Goal: Task Accomplishment & Management: Use online tool/utility

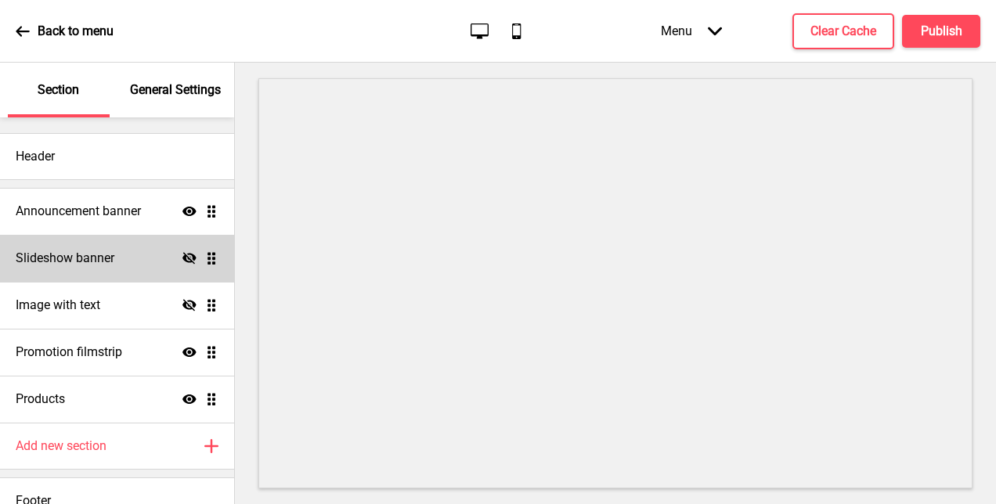
click at [94, 267] on div "Slideshow banner Hide Drag" at bounding box center [117, 258] width 234 height 47
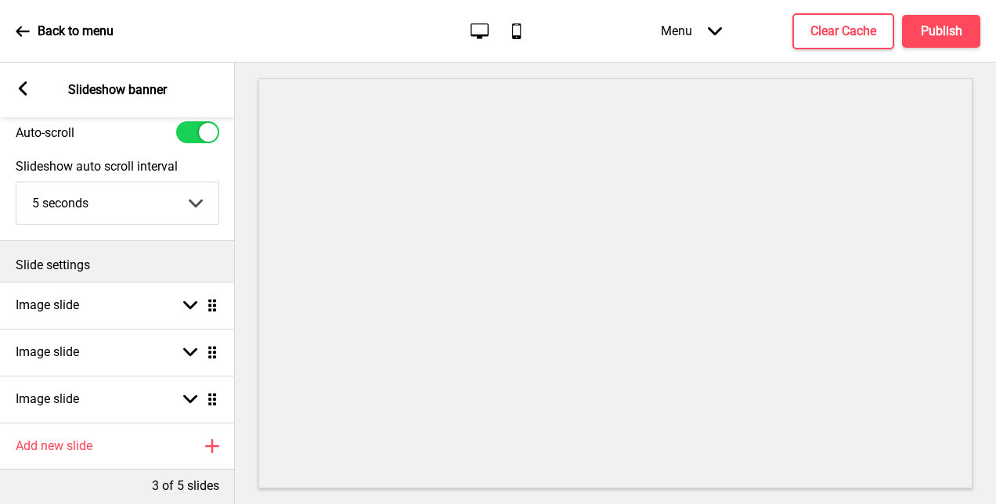
scroll to position [78, 0]
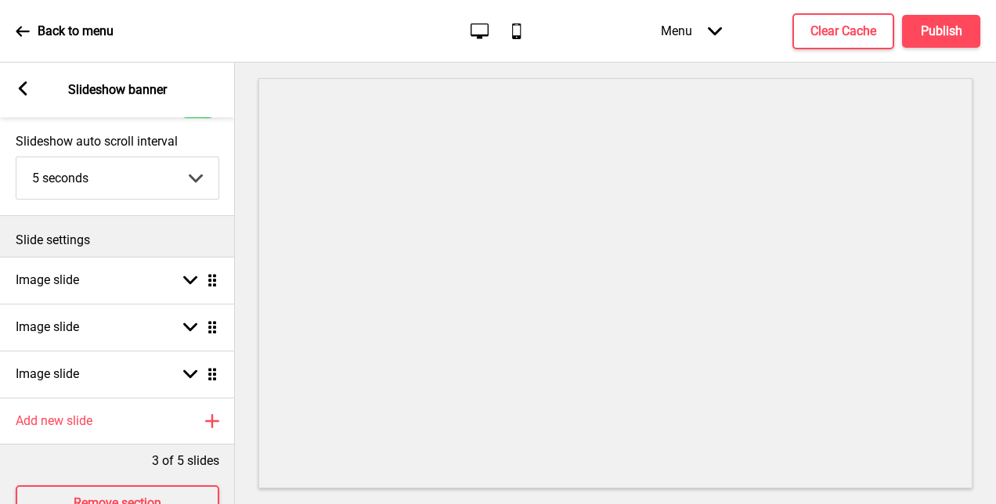
click at [31, 97] on div "Arrow left Slideshow banner" at bounding box center [117, 90] width 235 height 55
click at [25, 94] on icon at bounding box center [23, 88] width 9 height 14
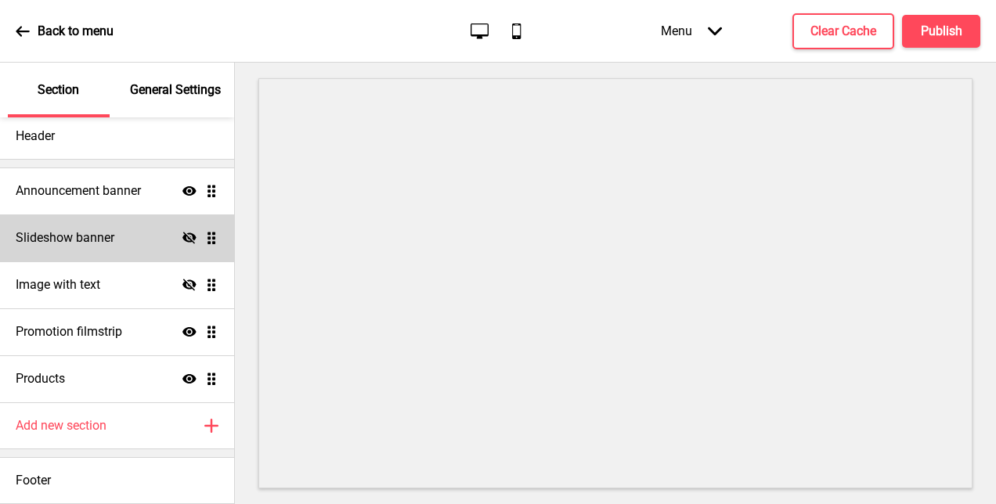
scroll to position [0, 0]
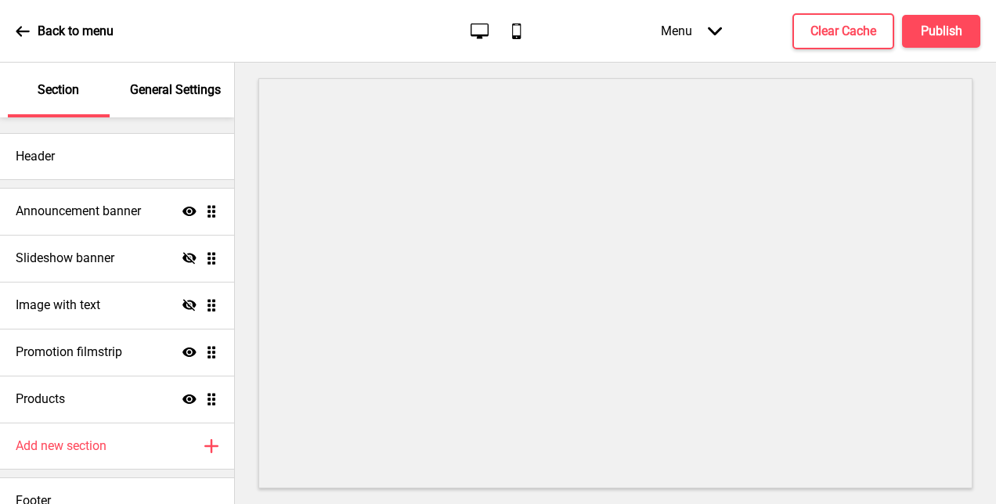
click at [159, 88] on p "General Settings" at bounding box center [175, 89] width 91 height 17
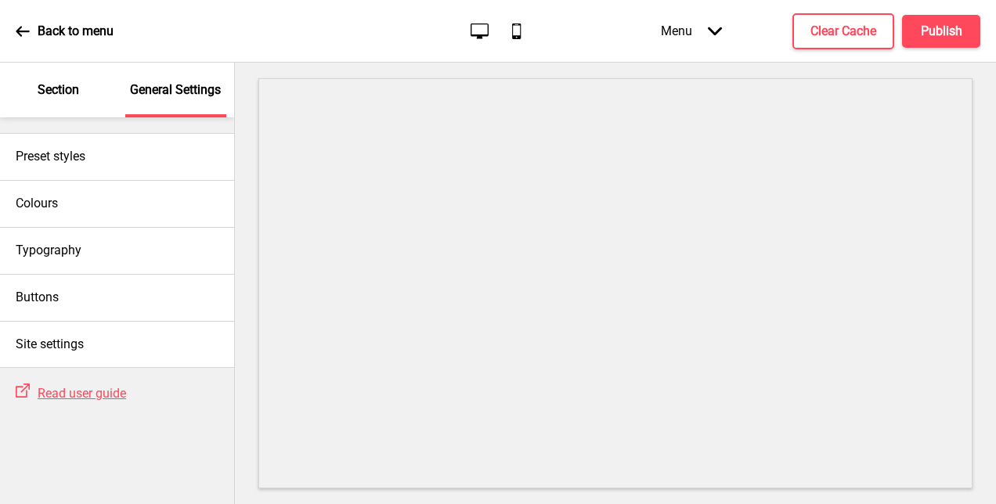
click at [64, 99] on div "Section" at bounding box center [59, 90] width 102 height 55
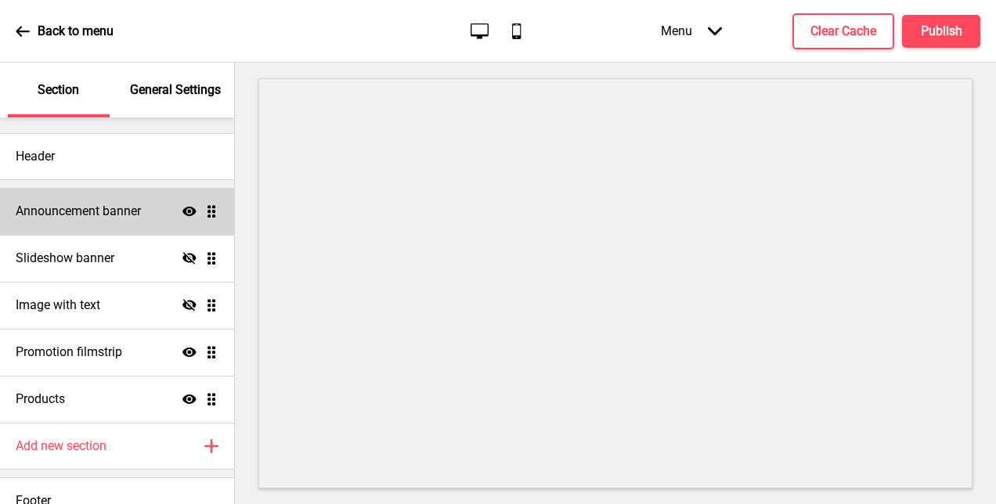
click at [59, 209] on h4 "Announcement banner" at bounding box center [78, 211] width 125 height 17
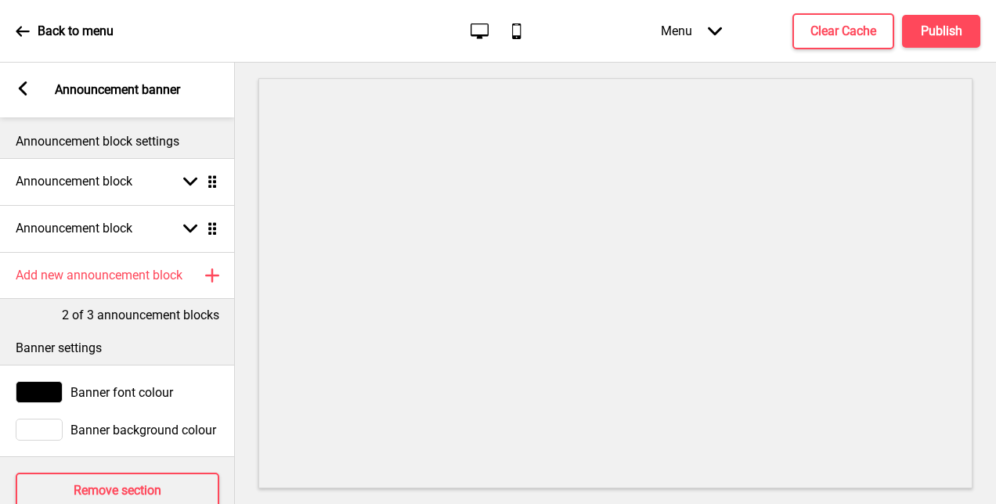
click at [33, 100] on div "Arrow left Announcement banner" at bounding box center [117, 90] width 235 height 55
click at [25, 95] on icon at bounding box center [23, 88] width 9 height 14
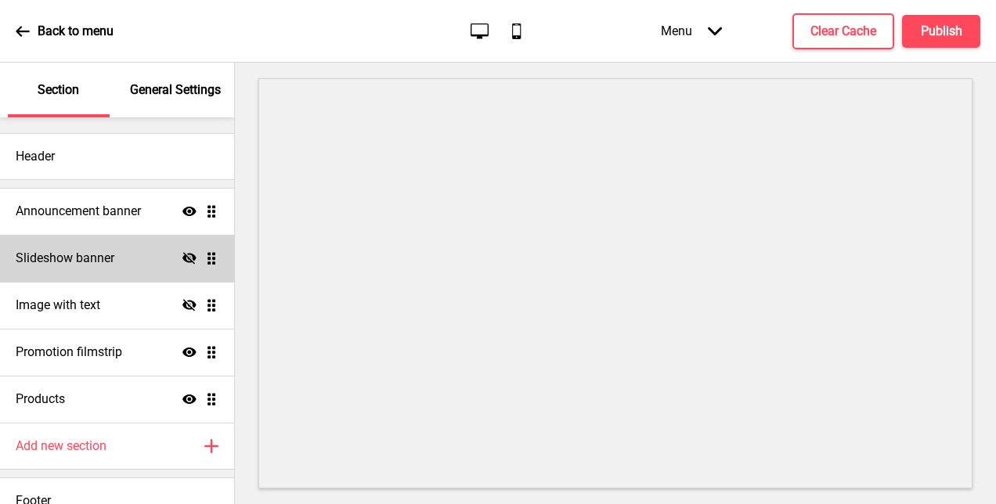
click at [158, 253] on div "Slideshow banner Hide Drag" at bounding box center [117, 258] width 234 height 47
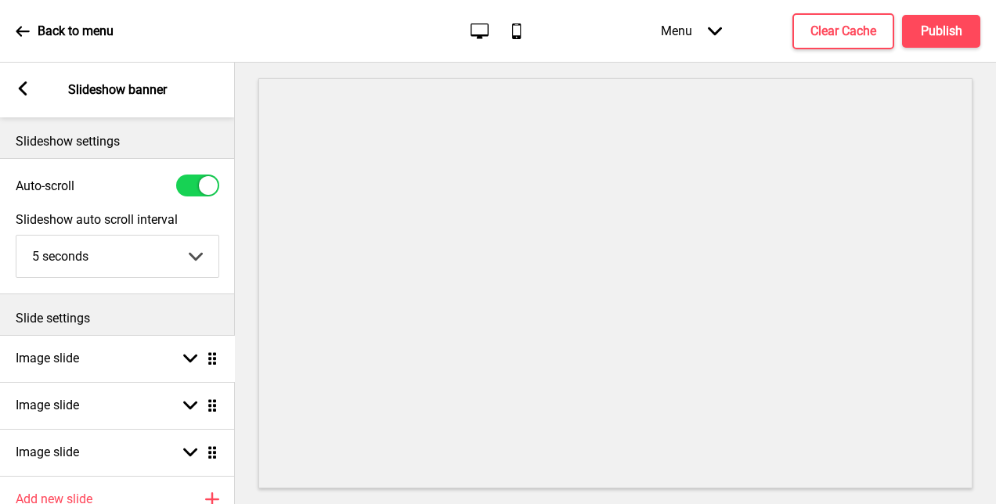
click at [205, 360] on ul "Image slide Arrow down Drag Image slide Arrow down Drag Image slide Arrow down …" at bounding box center [117, 405] width 235 height 141
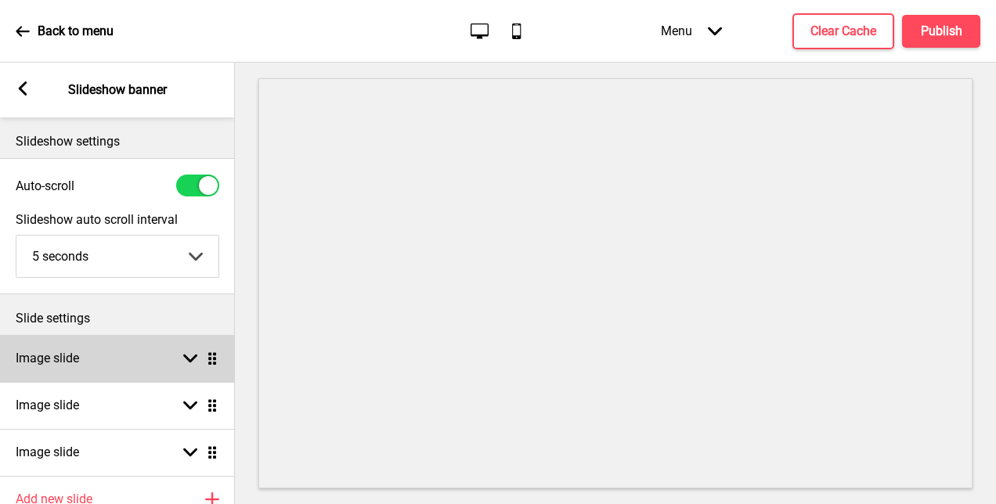
click at [197, 360] on div "Arrow down Drag" at bounding box center [197, 358] width 44 height 14
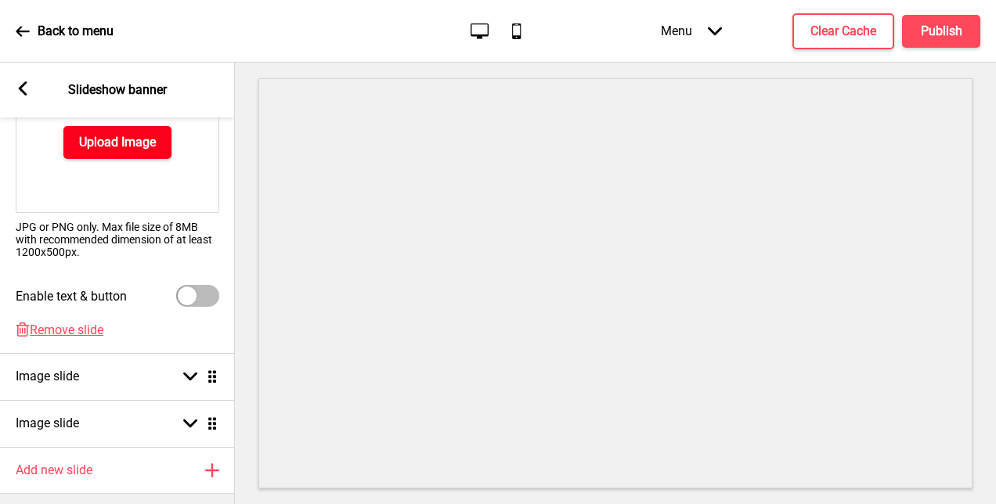
scroll to position [235, 0]
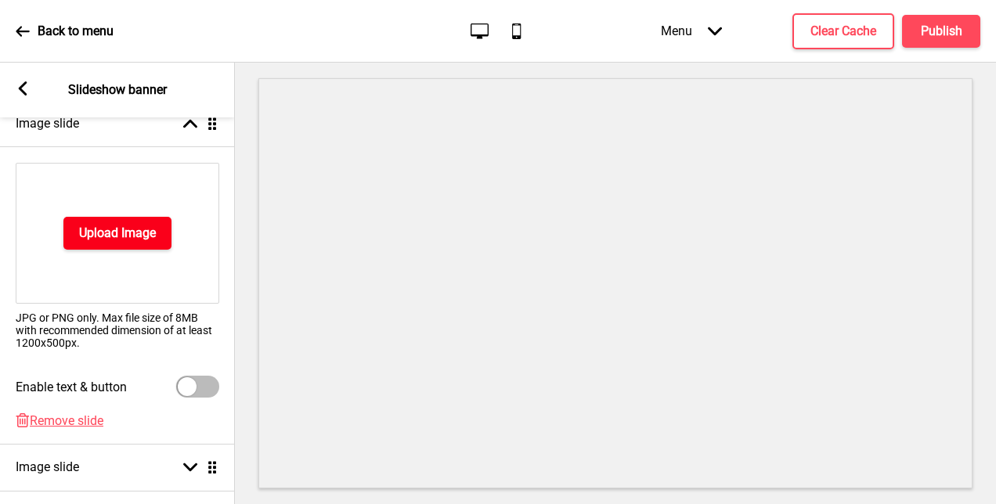
click at [107, 242] on button "Upload Image" at bounding box center [117, 233] width 108 height 33
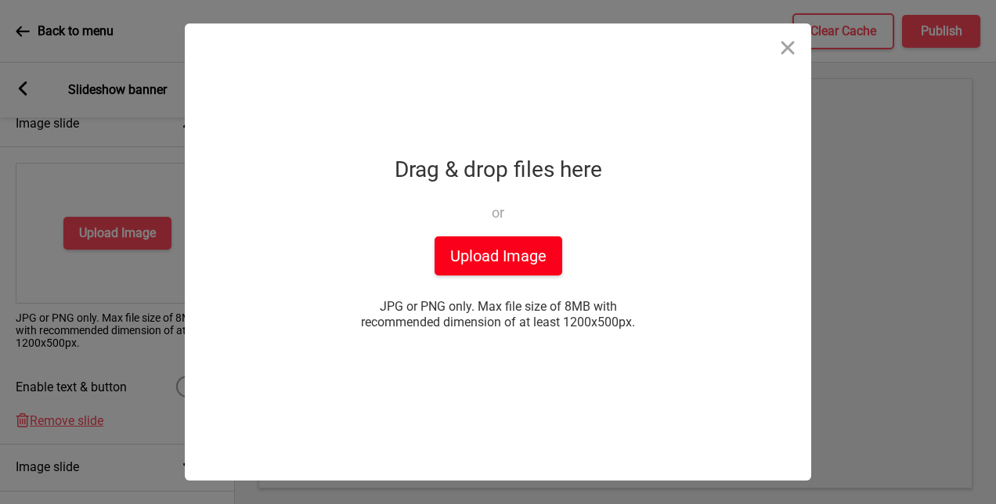
click at [492, 259] on button "Upload Image" at bounding box center [498, 255] width 128 height 39
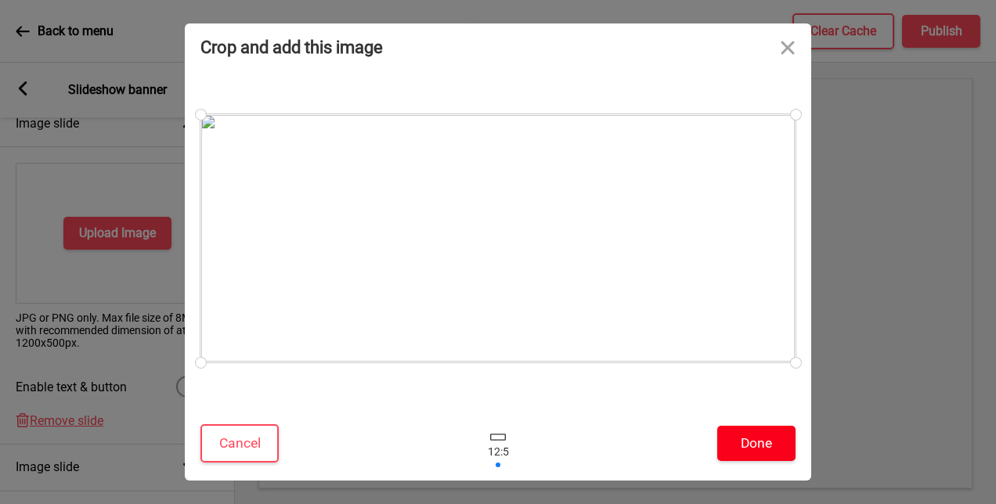
click at [753, 434] on button "Done" at bounding box center [756, 443] width 78 height 35
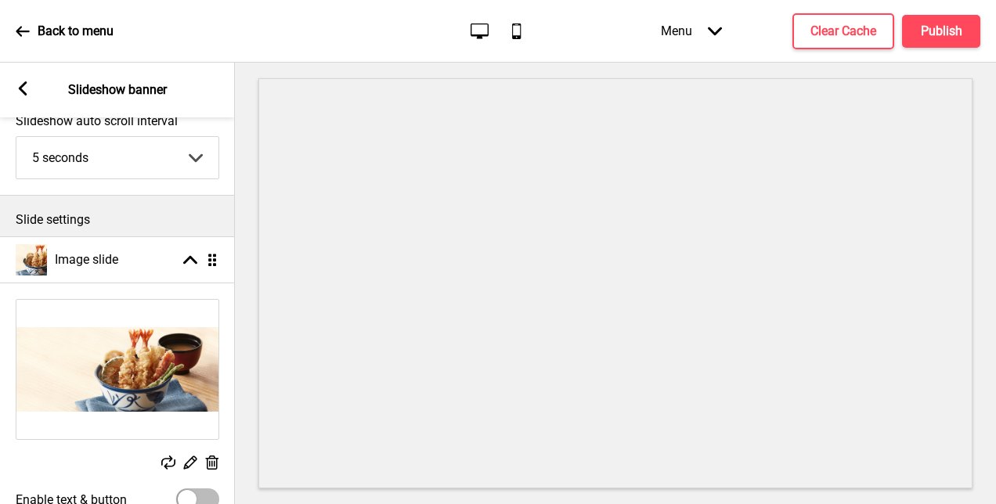
scroll to position [0, 0]
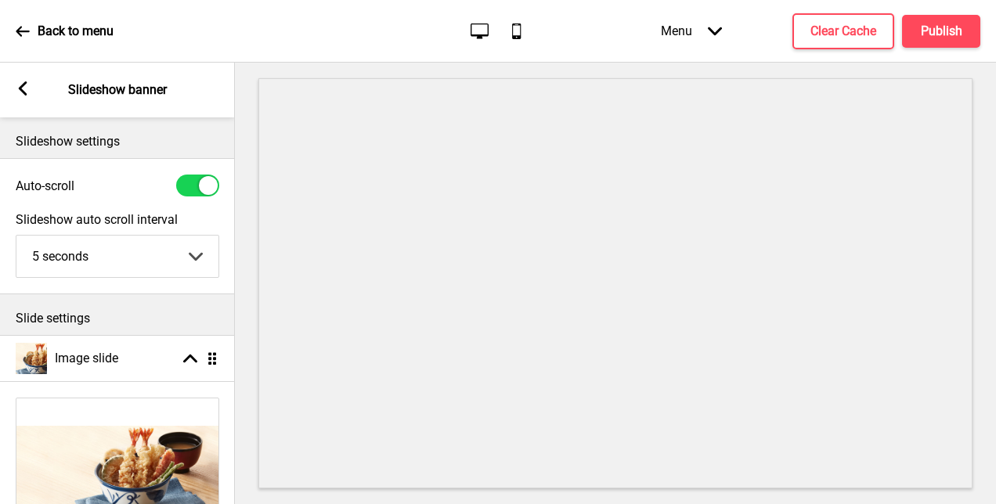
click at [512, 27] on icon "Mobile" at bounding box center [516, 30] width 21 height 21
click at [471, 29] on icon "Desktop" at bounding box center [479, 30] width 21 height 21
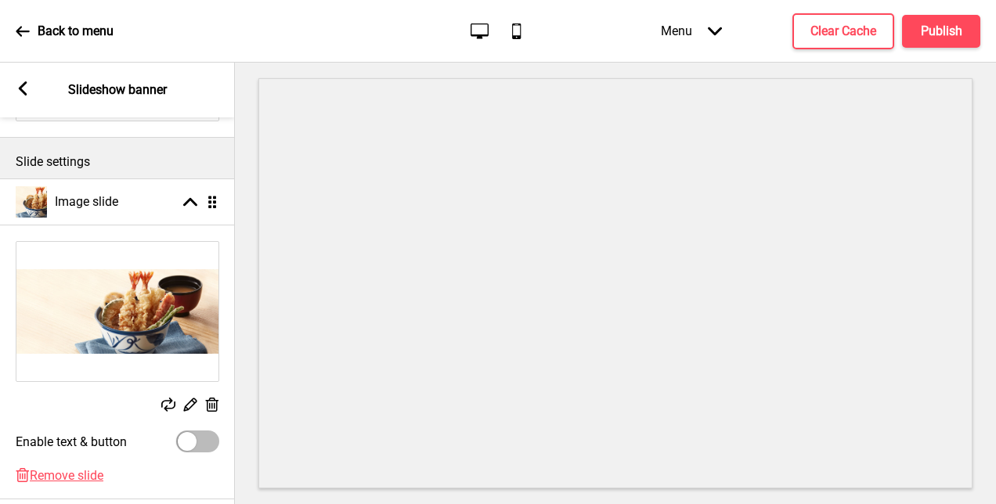
scroll to position [235, 0]
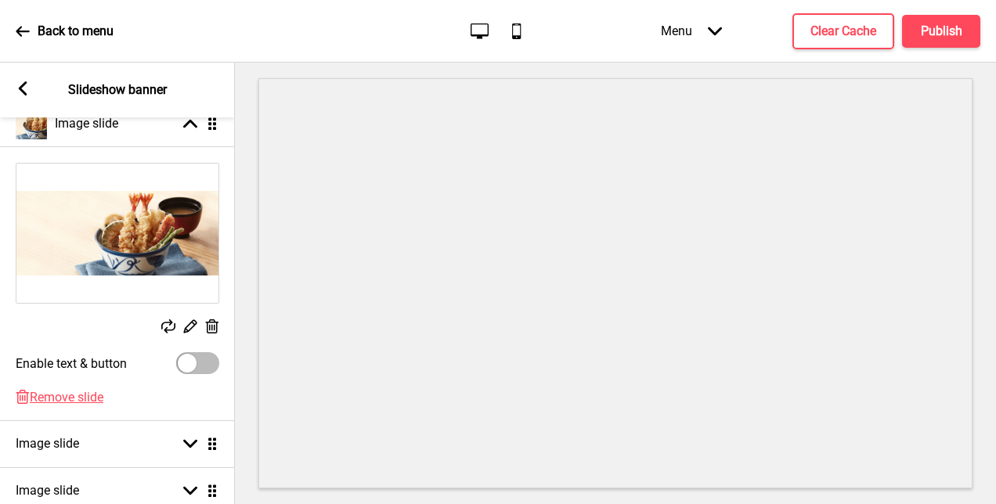
click at [192, 362] on div at bounding box center [187, 363] width 19 height 19
checkbox input "true"
select select "right"
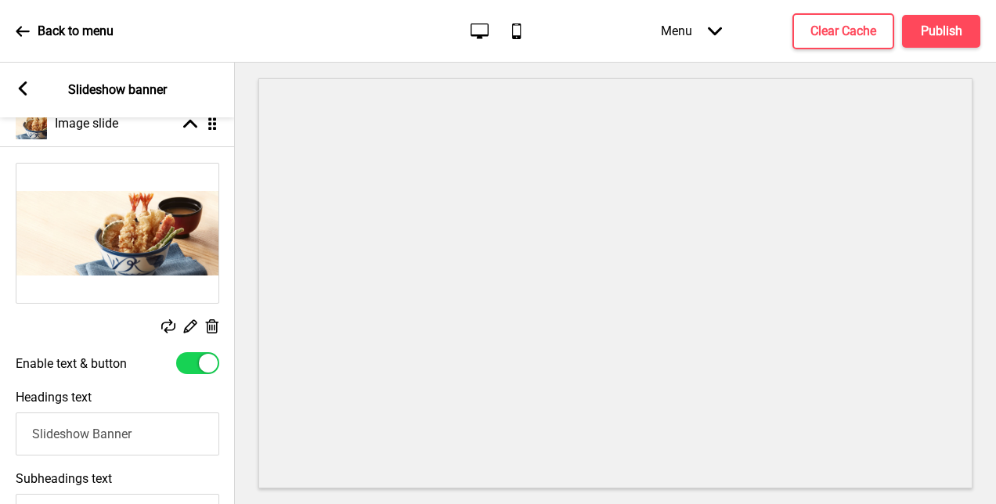
click at [192, 362] on div at bounding box center [197, 363] width 43 height 22
checkbox input "false"
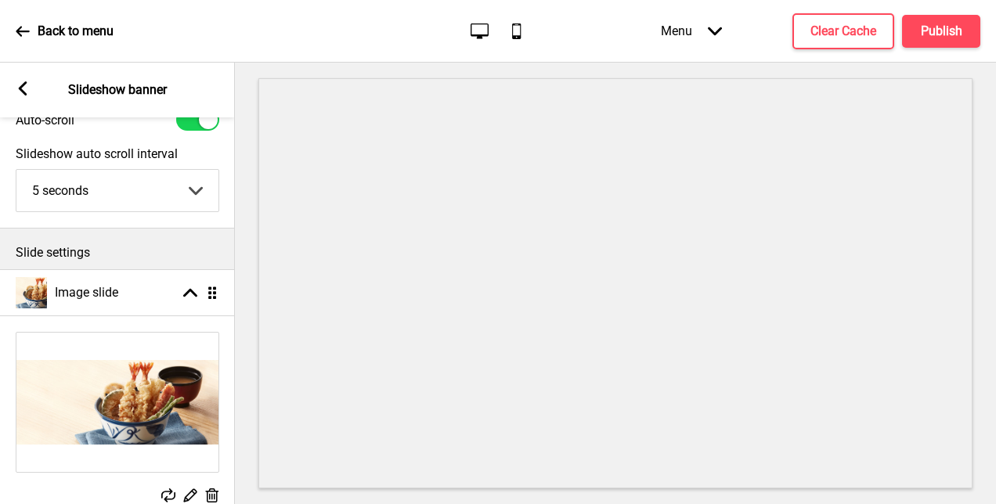
scroll to position [0, 0]
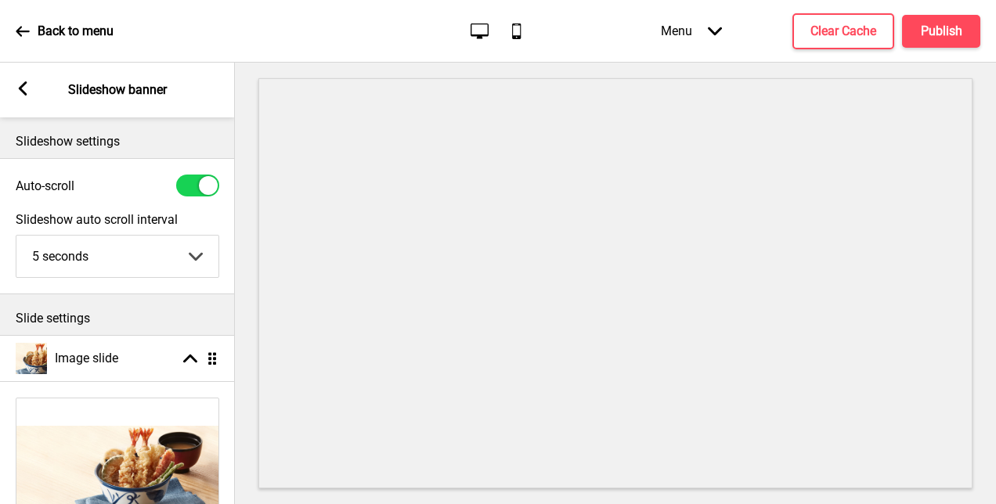
click at [103, 36] on p "Back to menu" at bounding box center [76, 31] width 76 height 17
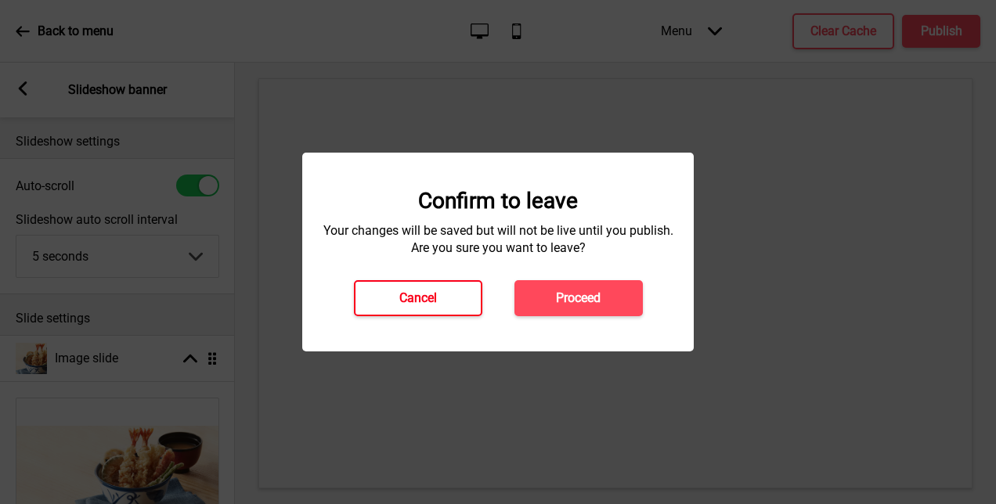
click at [472, 294] on button "Cancel" at bounding box center [418, 298] width 128 height 36
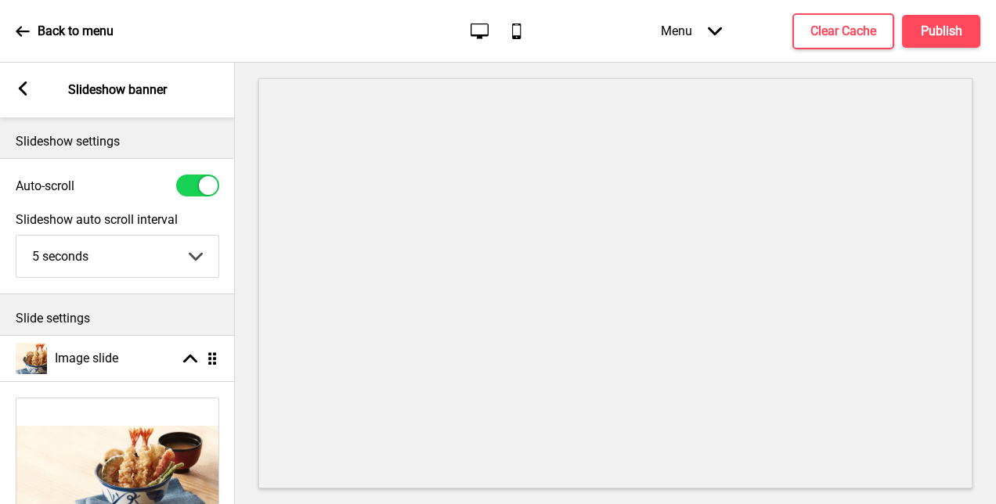
scroll to position [78, 0]
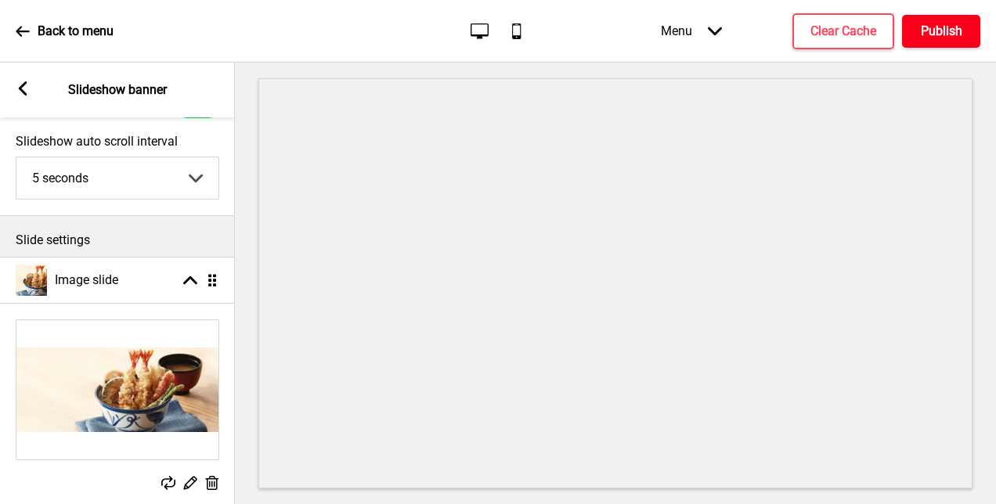
click at [951, 28] on h4 "Publish" at bounding box center [941, 31] width 41 height 17
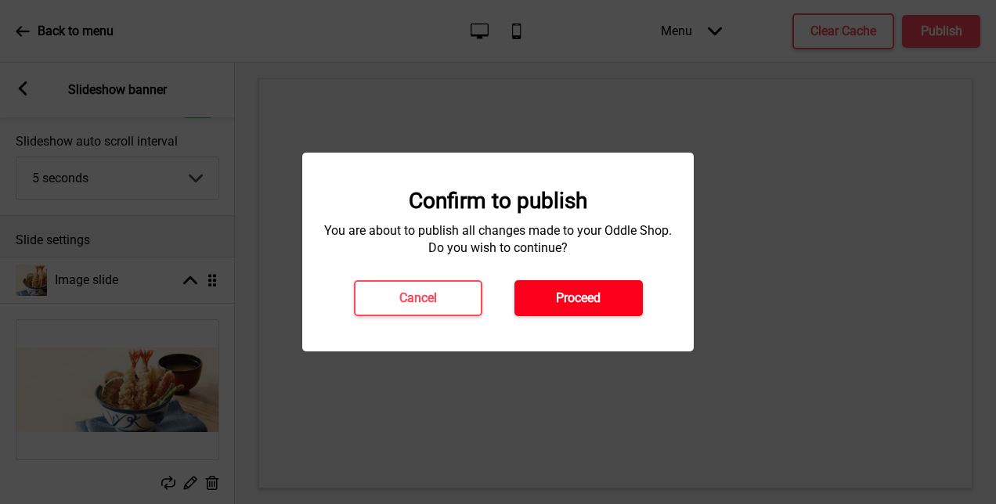
click at [542, 294] on button "Proceed" at bounding box center [578, 298] width 128 height 36
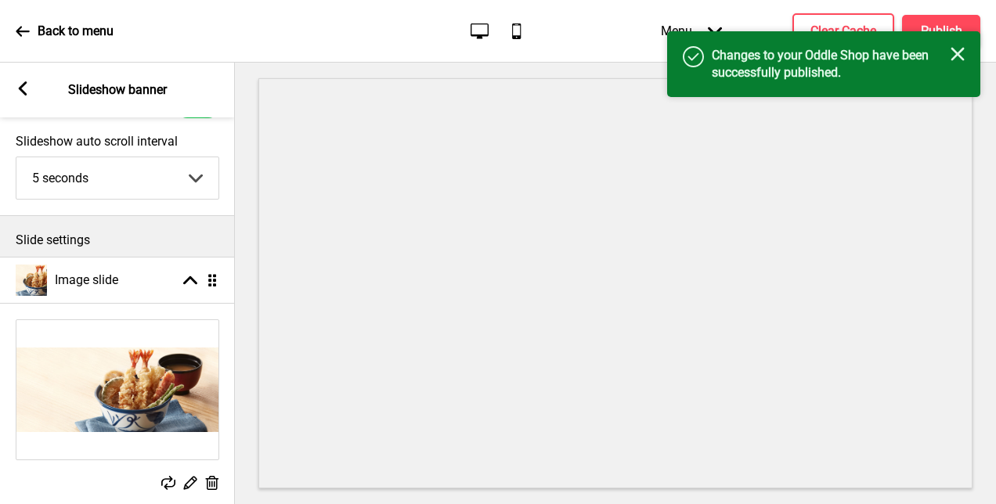
click at [961, 59] on icon "Close" at bounding box center [957, 54] width 14 height 14
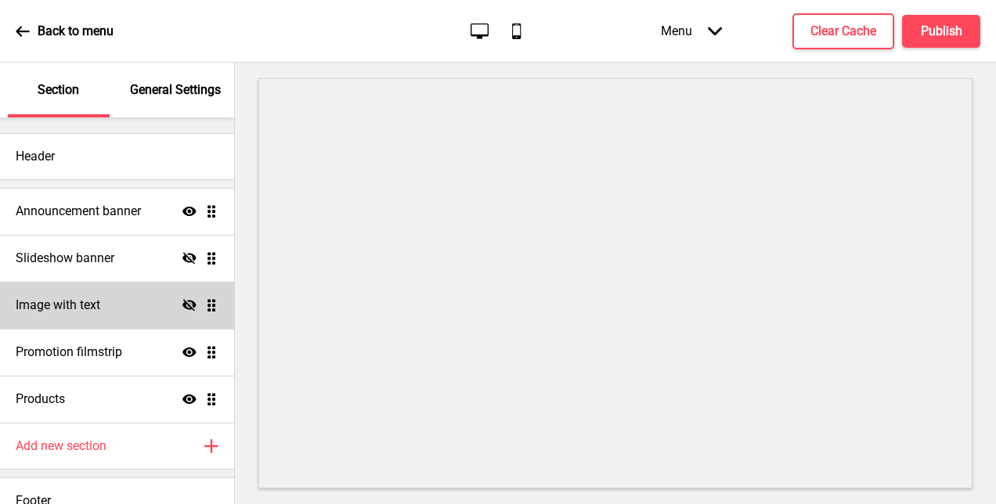
click at [108, 309] on div "Image with text Hide Drag" at bounding box center [117, 305] width 234 height 47
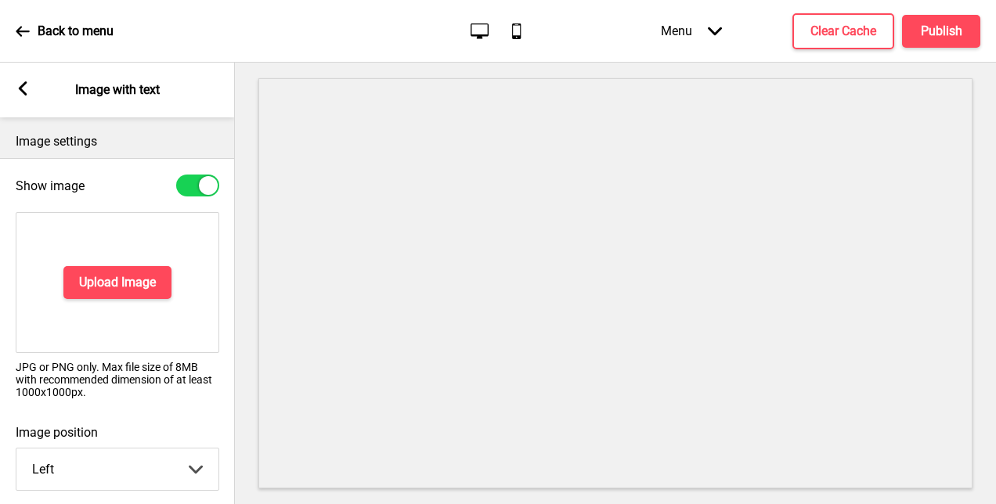
click at [25, 91] on rect at bounding box center [23, 88] width 14 height 14
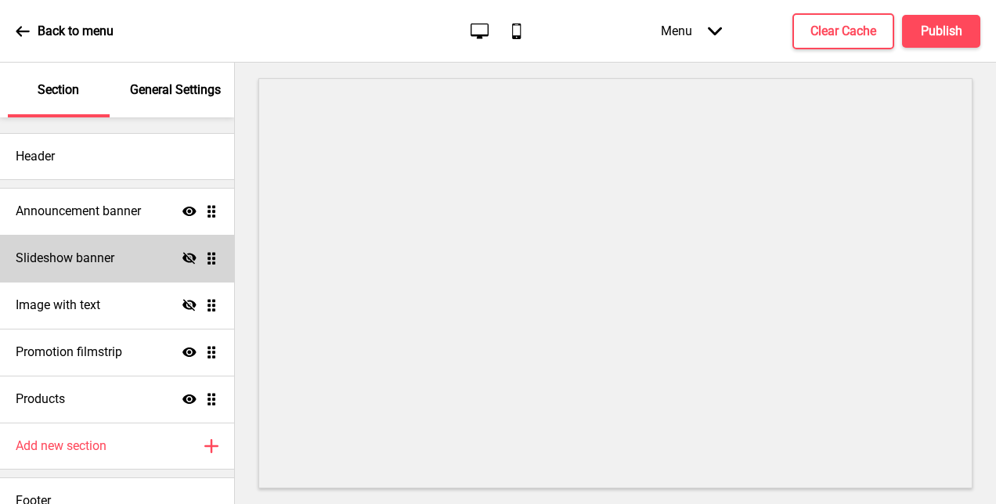
click at [103, 276] on div "Slideshow banner Hide Drag" at bounding box center [117, 258] width 234 height 47
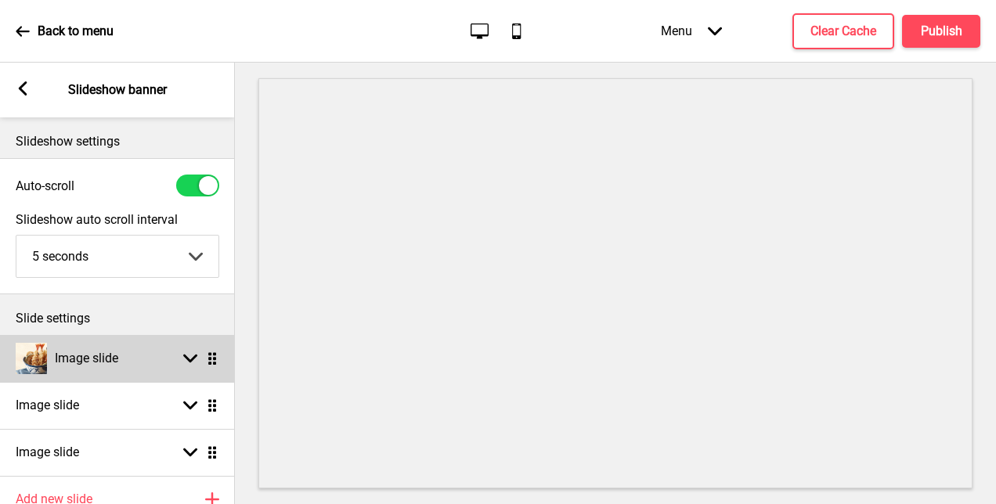
click at [103, 357] on h4 "Image slide" at bounding box center [86, 358] width 63 height 17
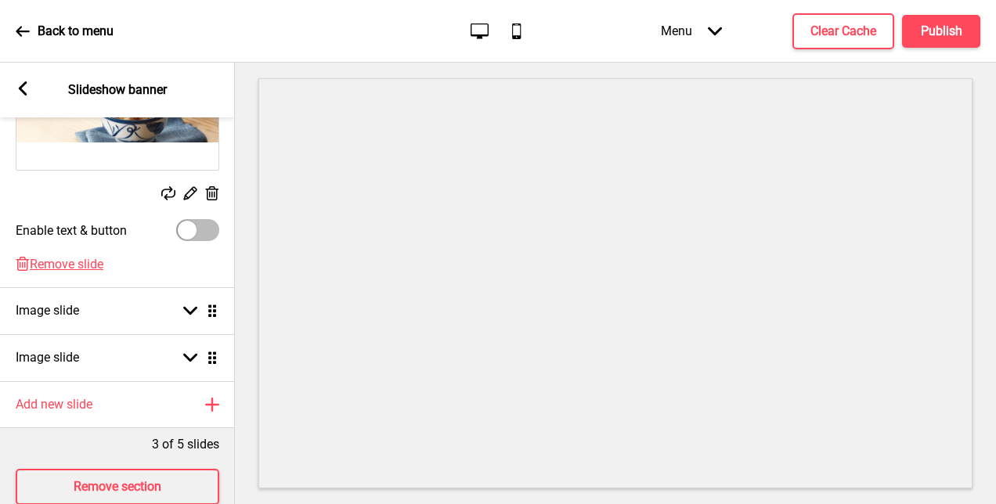
scroll to position [412, 0]
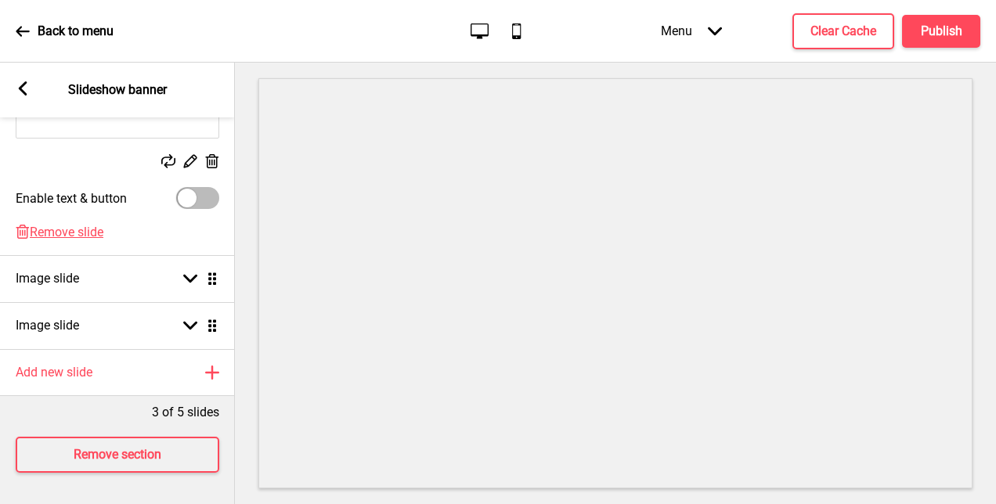
click at [24, 34] on icon at bounding box center [23, 31] width 14 height 14
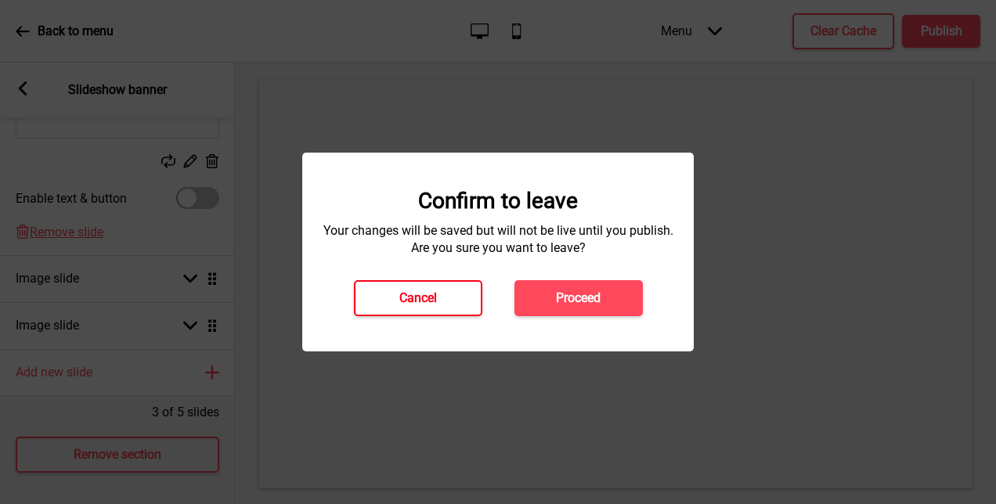
click at [418, 305] on h4 "Cancel" at bounding box center [418, 298] width 38 height 17
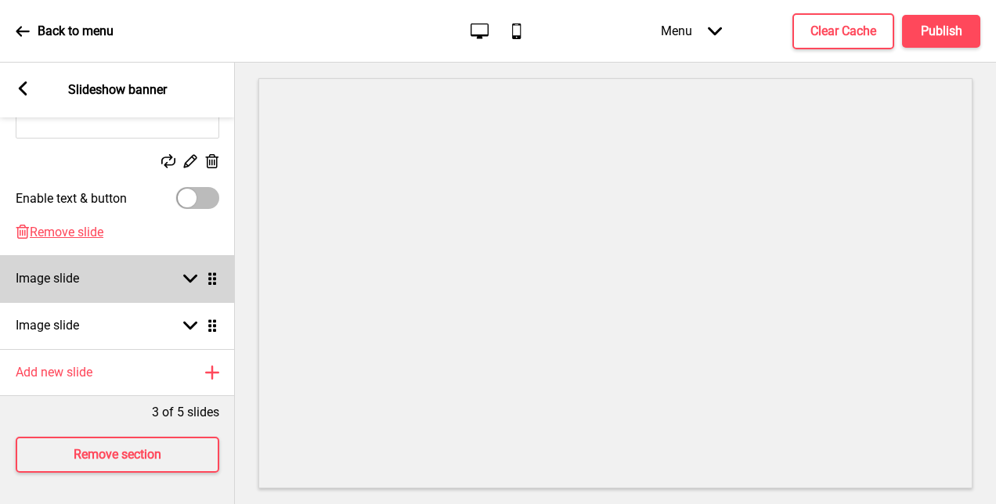
scroll to position [0, 0]
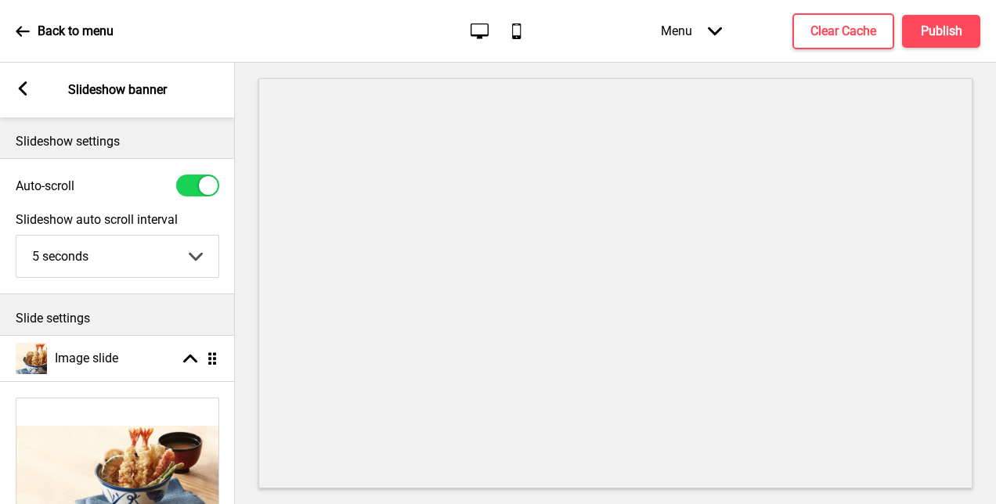
click at [174, 251] on select "5 seconds 6 seconds 7 seconds 8 seconds 9 seconds 10 seconds" at bounding box center [117, 256] width 202 height 41
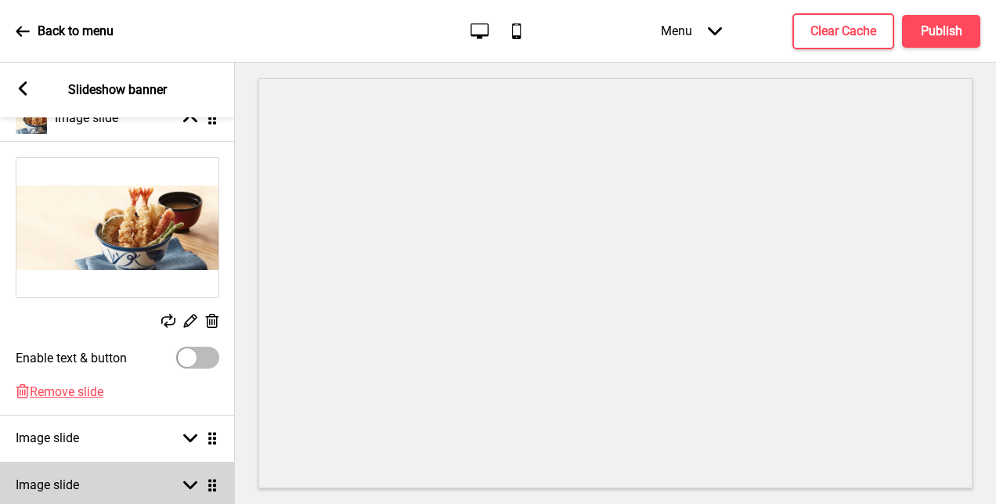
scroll to position [313, 0]
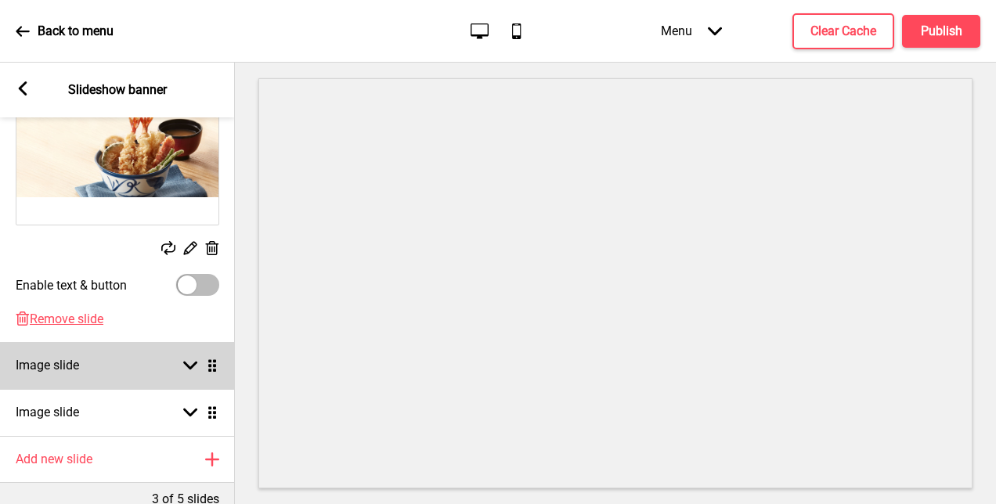
click at [127, 359] on div "Image slide Arrow down Drag" at bounding box center [117, 365] width 235 height 47
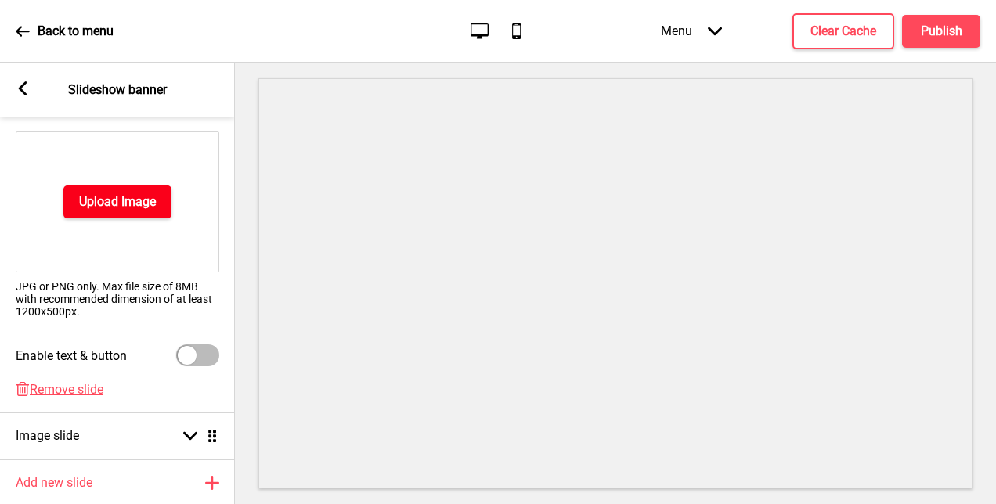
click at [132, 211] on button "Upload Image" at bounding box center [117, 202] width 108 height 33
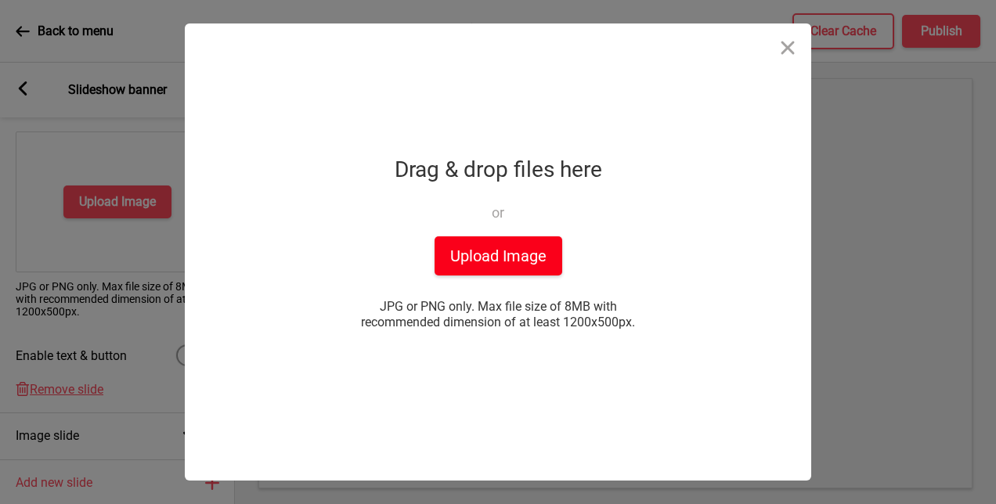
click at [503, 261] on button "Upload Image" at bounding box center [498, 255] width 128 height 39
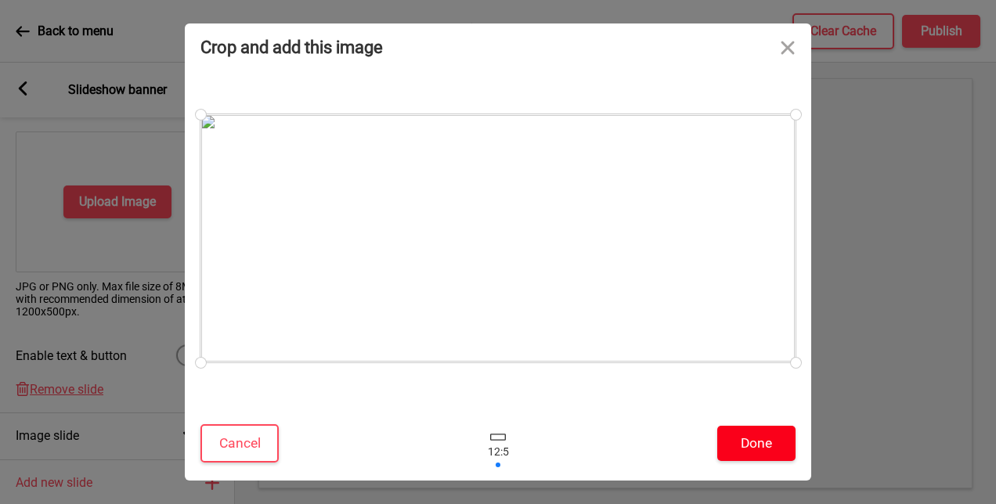
click at [746, 443] on button "Done" at bounding box center [756, 443] width 78 height 35
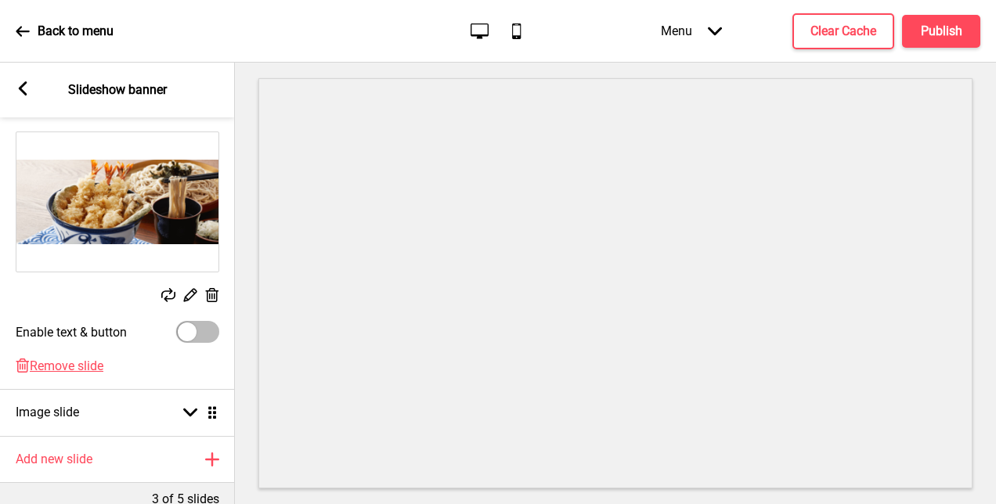
scroll to position [157, 0]
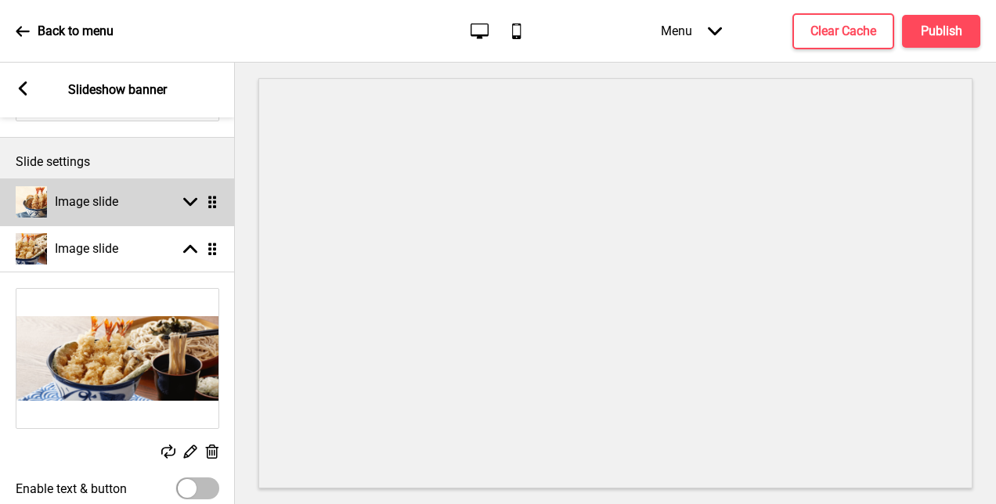
click at [99, 207] on h4 "Image slide" at bounding box center [86, 201] width 63 height 17
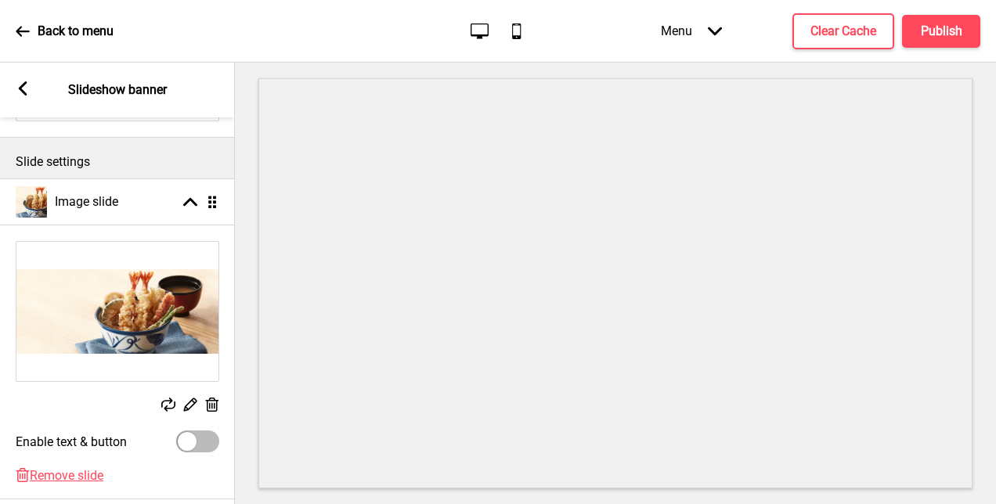
scroll to position [412, 0]
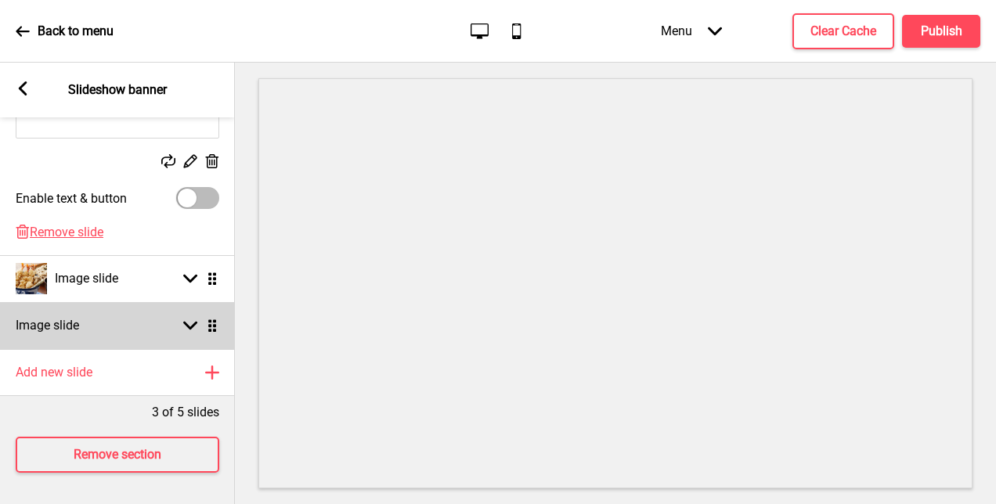
click at [104, 304] on div "Image slide Arrow down Drag" at bounding box center [117, 325] width 235 height 47
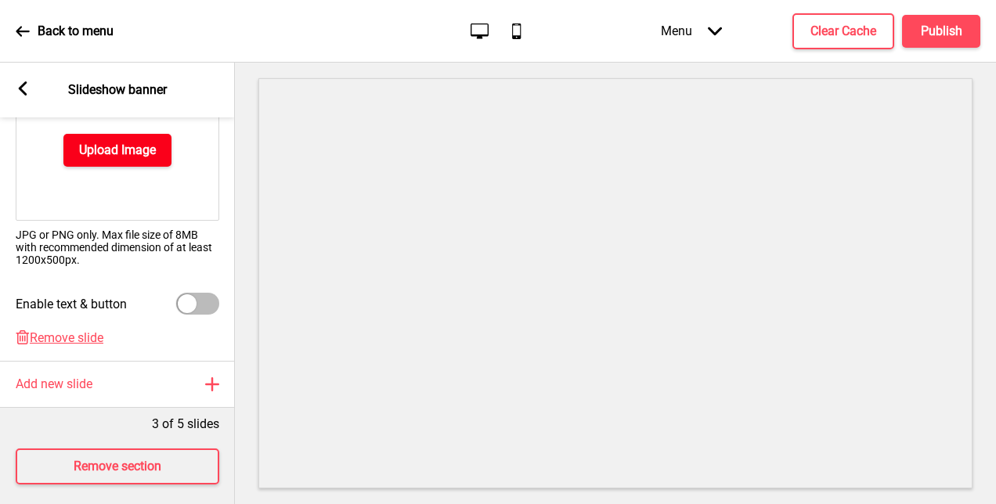
click at [117, 163] on button "Upload Image" at bounding box center [117, 150] width 108 height 33
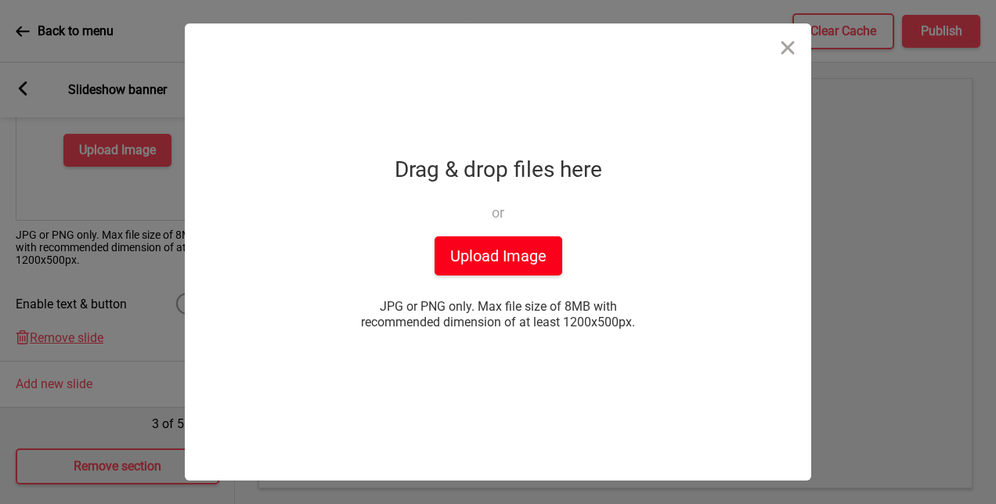
click at [437, 254] on button "Upload Image" at bounding box center [498, 255] width 128 height 39
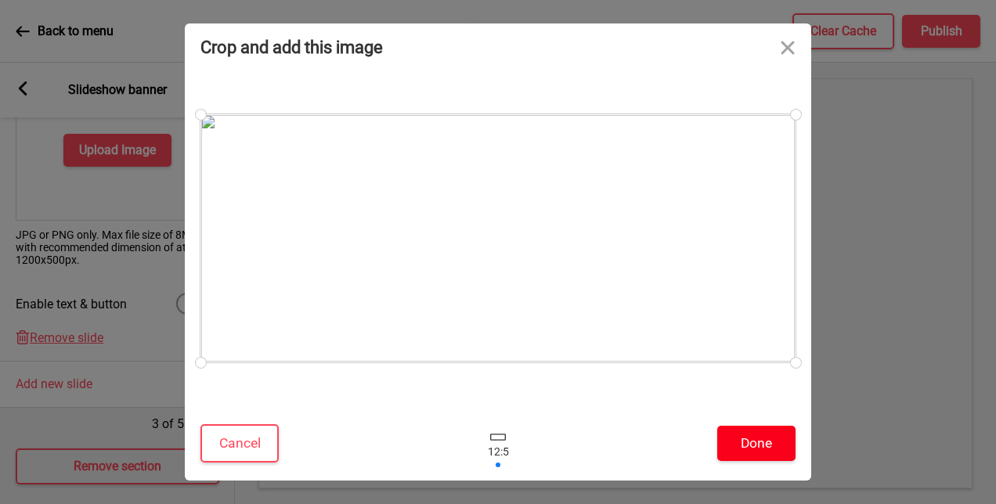
click at [774, 446] on button "Done" at bounding box center [756, 443] width 78 height 35
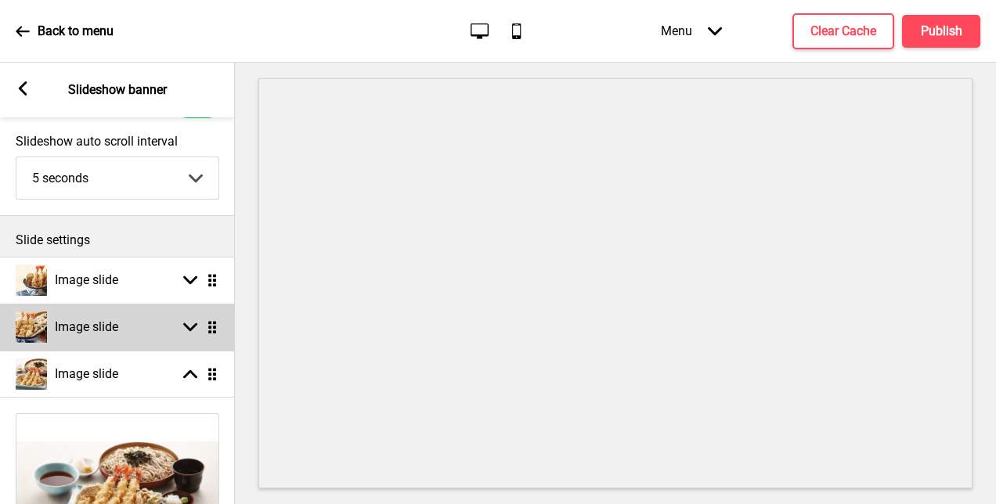
scroll to position [0, 0]
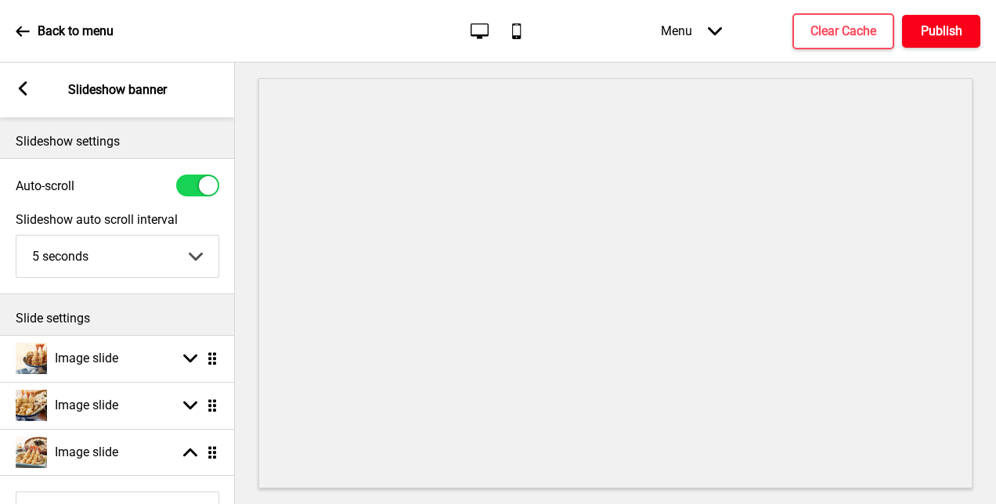
click at [958, 28] on h4 "Publish" at bounding box center [941, 31] width 41 height 17
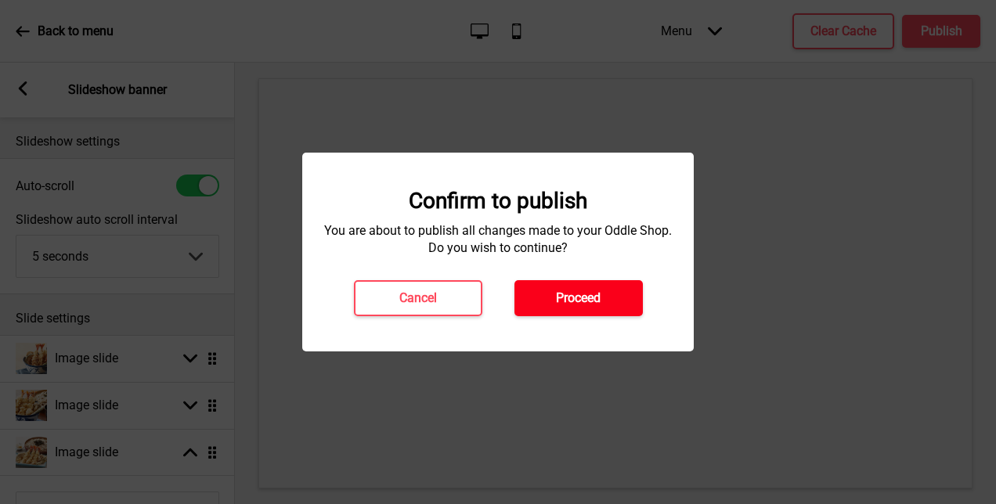
click at [591, 290] on h4 "Proceed" at bounding box center [578, 298] width 45 height 17
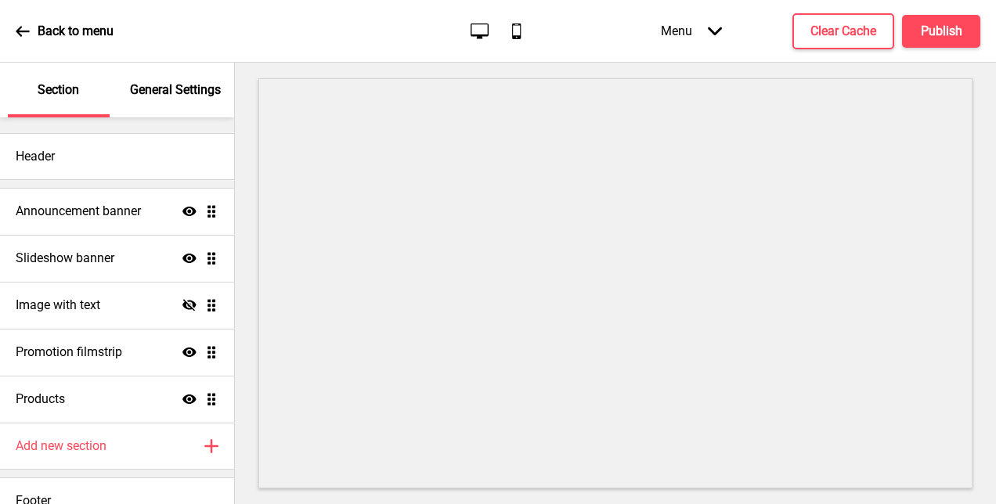
click at [518, 29] on icon "Mobile" at bounding box center [516, 30] width 21 height 21
click at [484, 28] on icon "Desktop" at bounding box center [479, 30] width 21 height 21
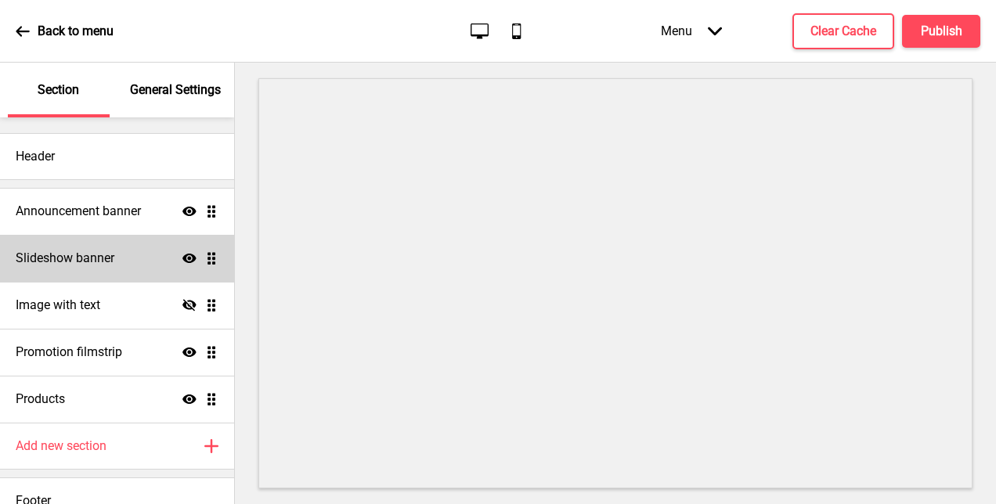
click at [91, 263] on h4 "Slideshow banner" at bounding box center [65, 258] width 99 height 17
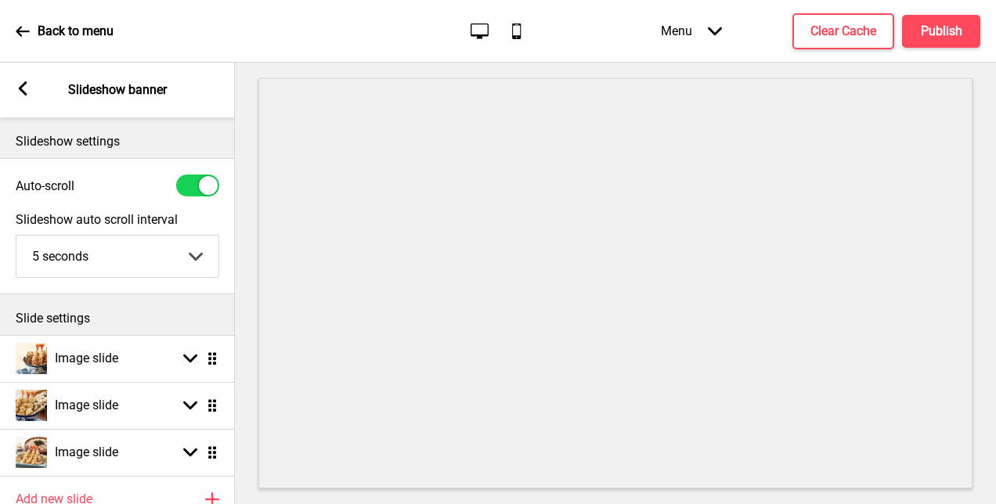
scroll to position [139, 0]
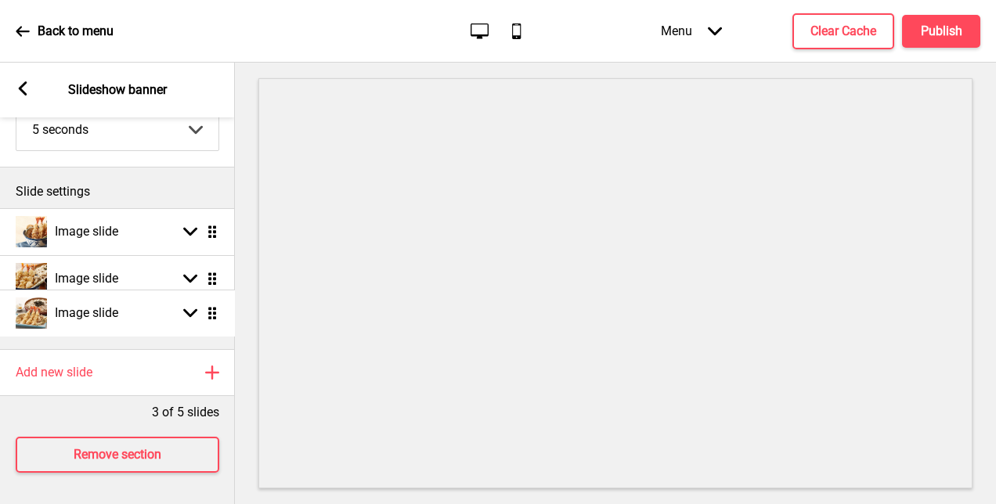
click at [214, 318] on ul "Image slide Arrow down Drag Image slide Arrow down Drag Image slide Arrow down …" at bounding box center [117, 278] width 235 height 141
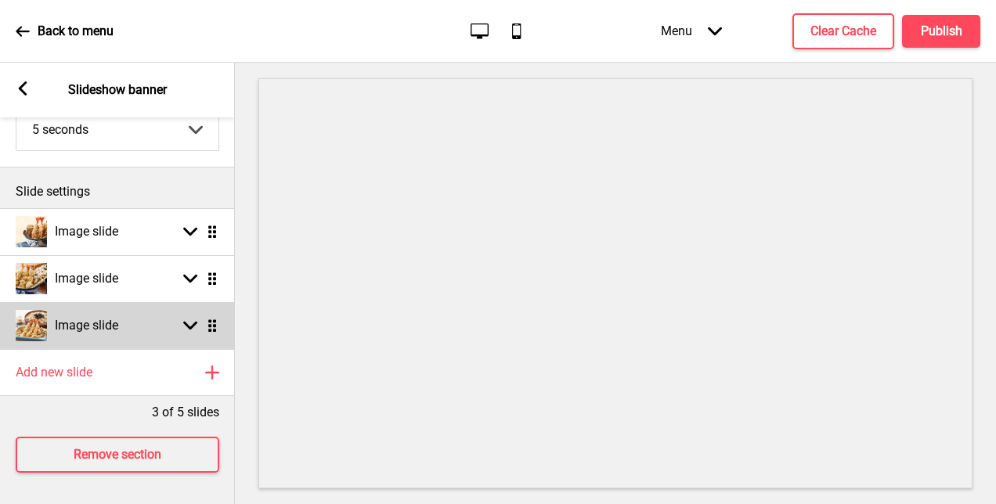
click at [21, 312] on img at bounding box center [31, 325] width 31 height 31
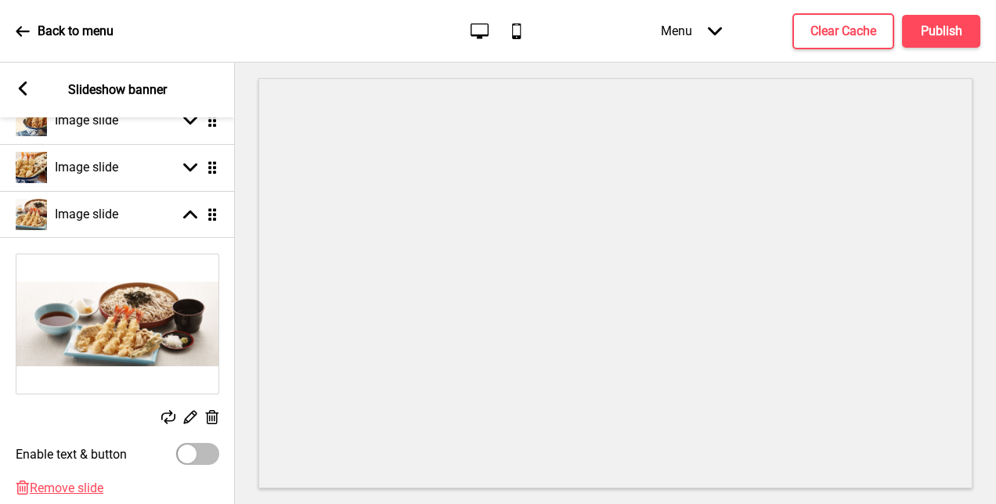
scroll to position [295, 0]
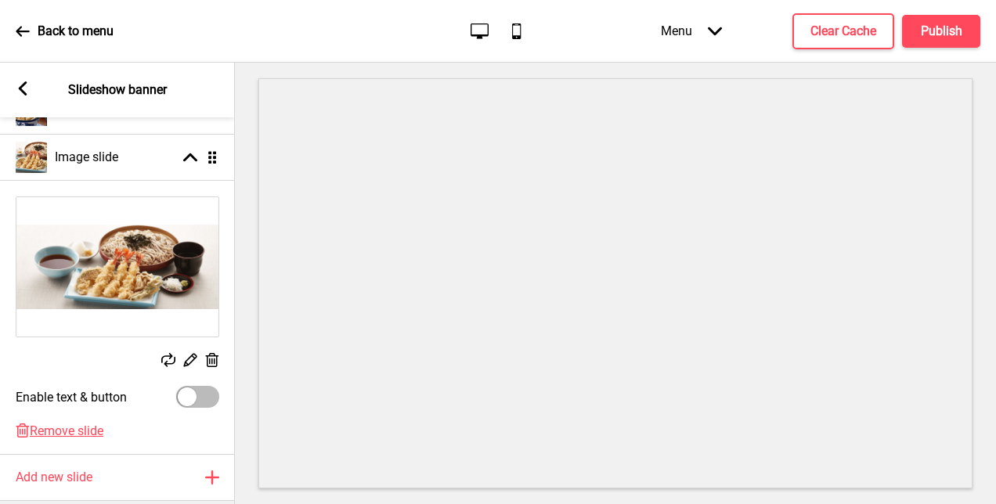
click at [114, 279] on img at bounding box center [117, 266] width 202 height 139
click at [174, 358] on icon at bounding box center [168, 360] width 14 height 14
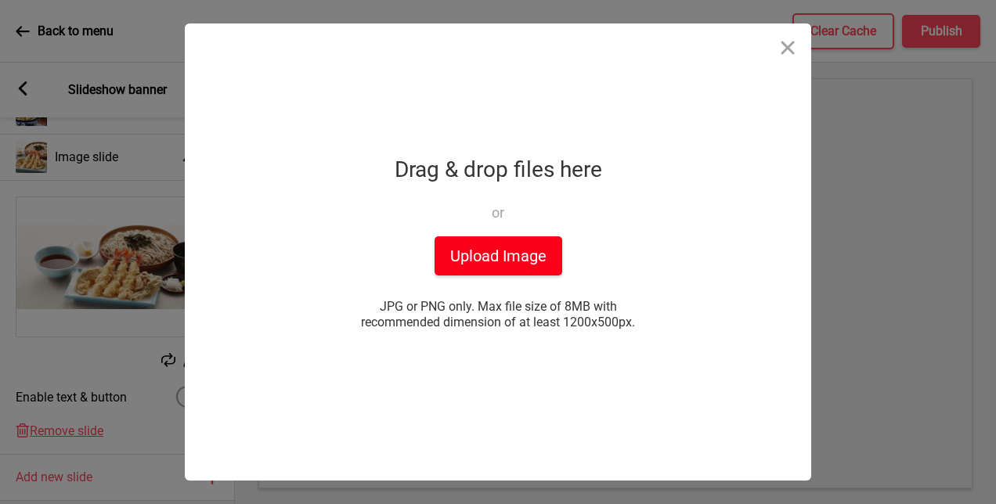
click at [450, 256] on button "Upload Image" at bounding box center [498, 255] width 128 height 39
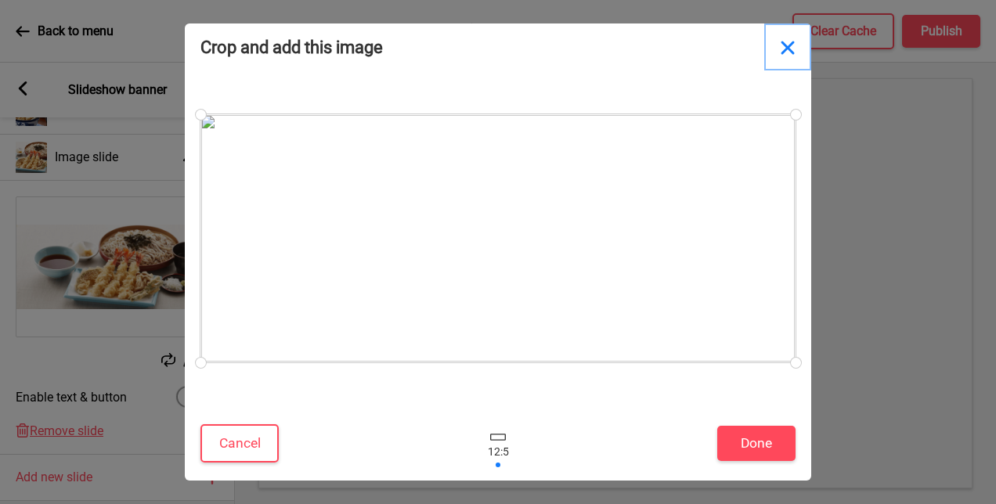
click at [781, 47] on button "Close" at bounding box center [787, 46] width 47 height 47
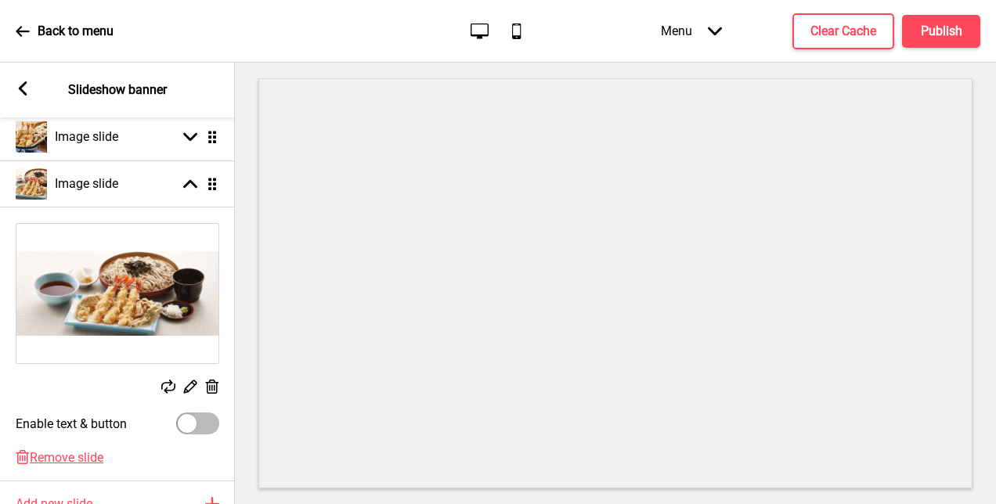
scroll to position [255, 0]
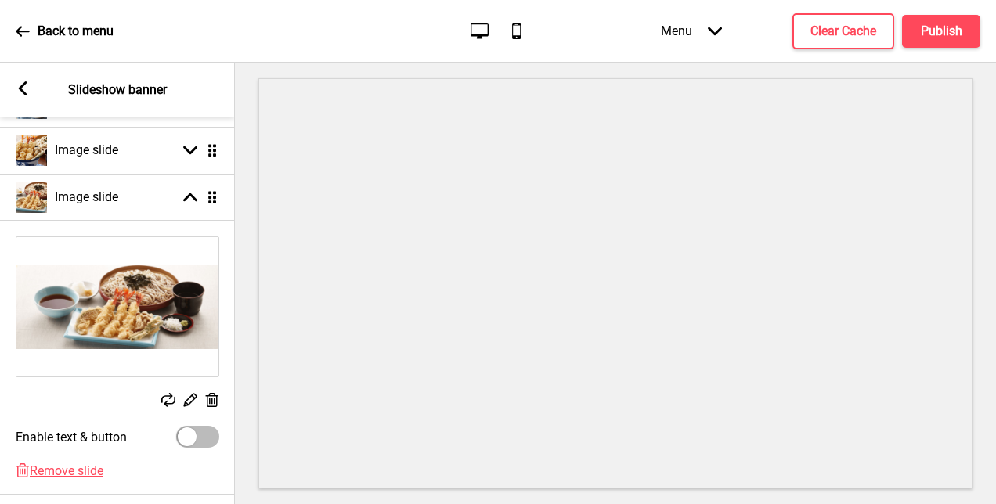
click at [211, 402] on icon at bounding box center [212, 400] width 13 height 14
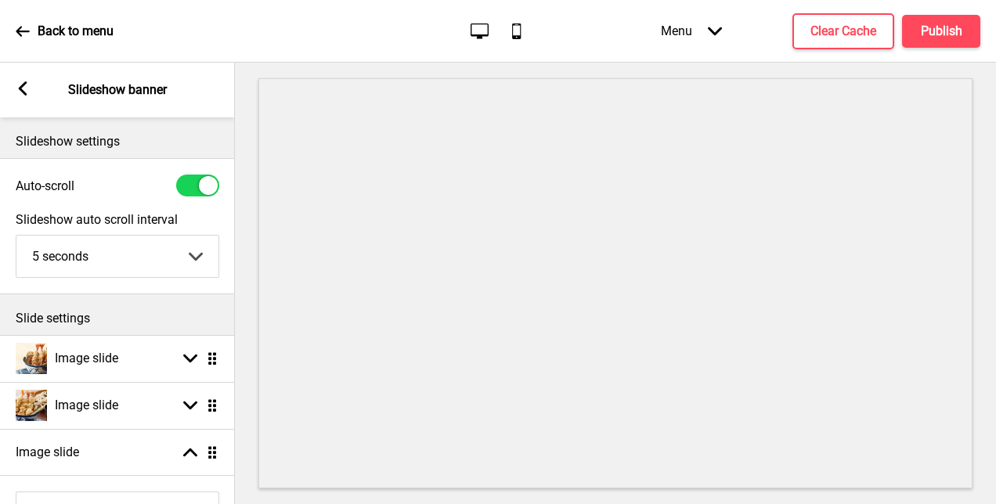
scroll to position [157, 0]
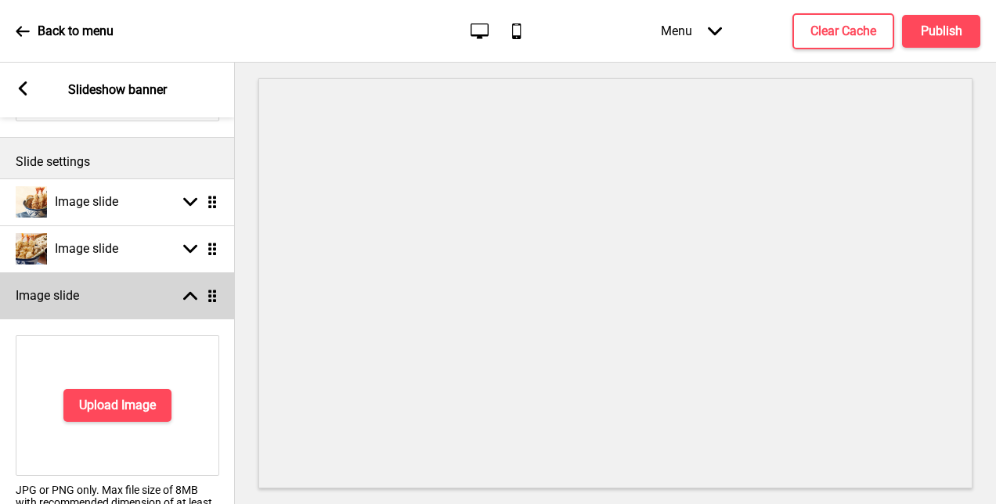
click at [132, 294] on div "Image slide Arrow up Drag" at bounding box center [117, 295] width 235 height 47
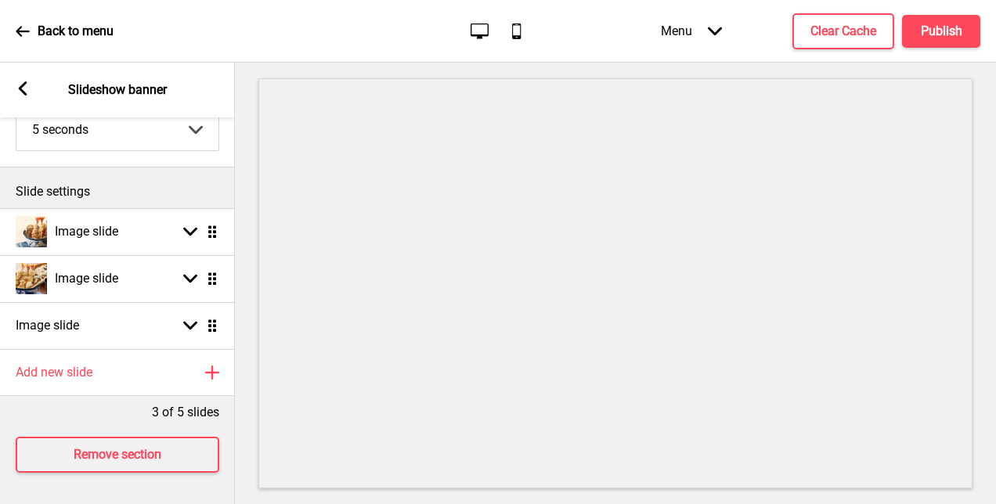
scroll to position [139, 0]
click at [113, 398] on div "3 of 5 slides" at bounding box center [117, 408] width 235 height 25
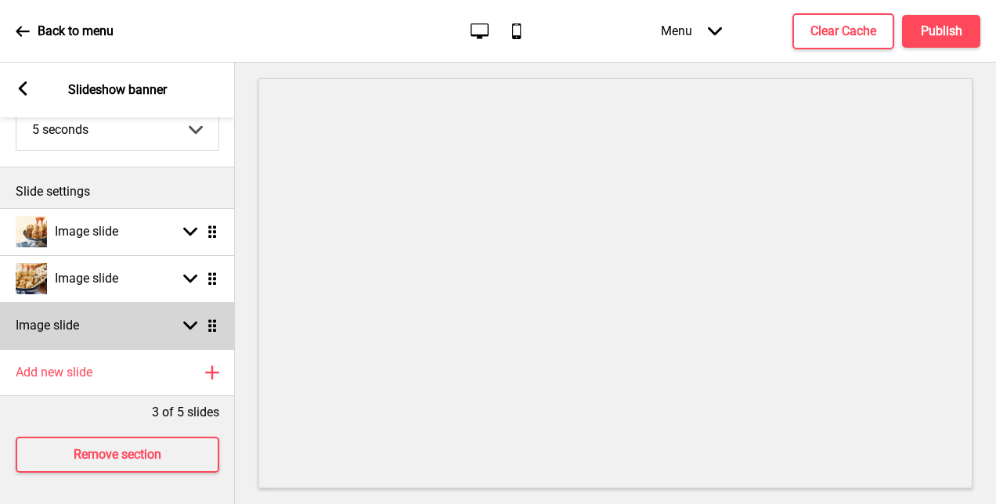
click at [117, 314] on div "Image slide Arrow down Drag" at bounding box center [117, 325] width 235 height 47
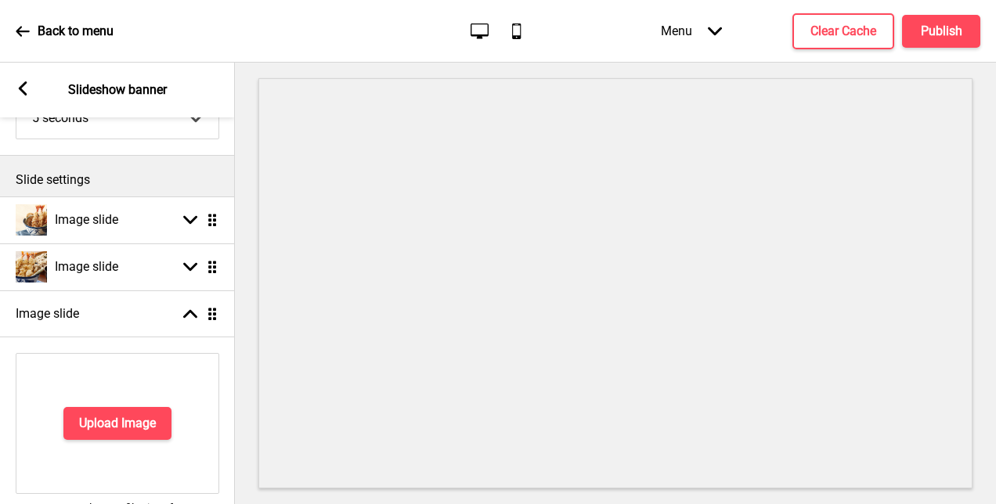
scroll to position [157, 0]
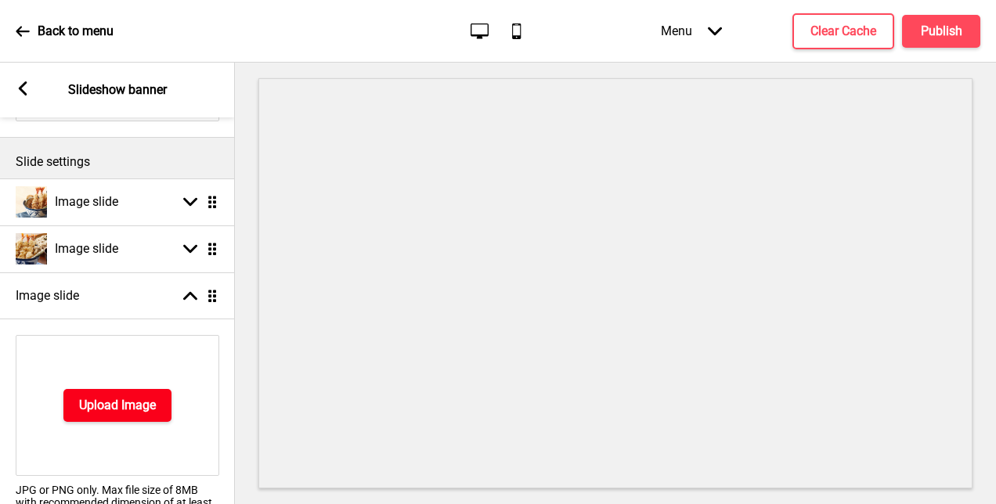
click at [121, 408] on h4 "Upload Image" at bounding box center [117, 405] width 77 height 17
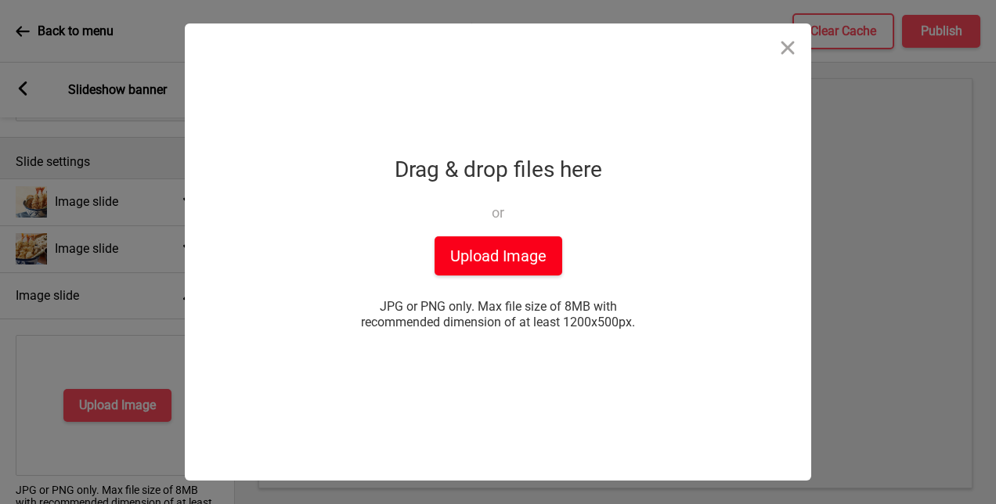
click at [549, 240] on button "Upload Image" at bounding box center [498, 255] width 128 height 39
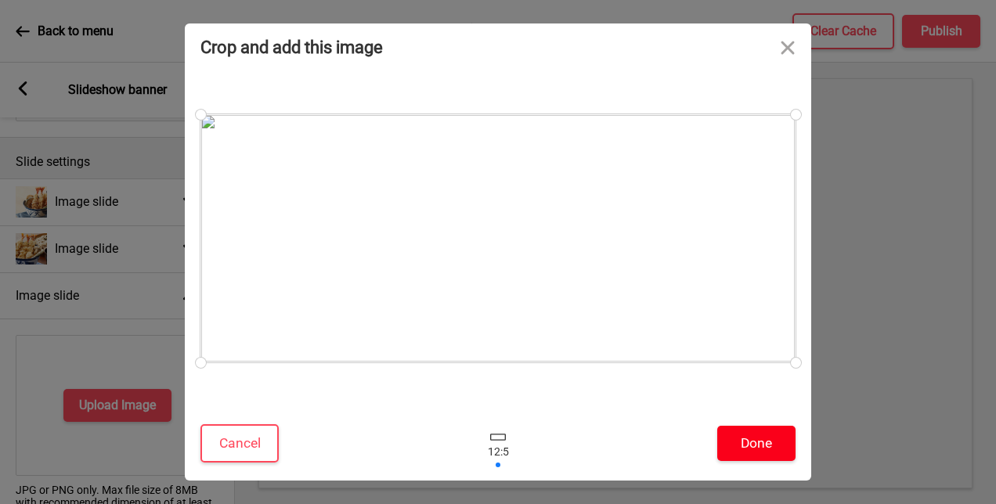
click at [764, 445] on button "Done" at bounding box center [756, 443] width 78 height 35
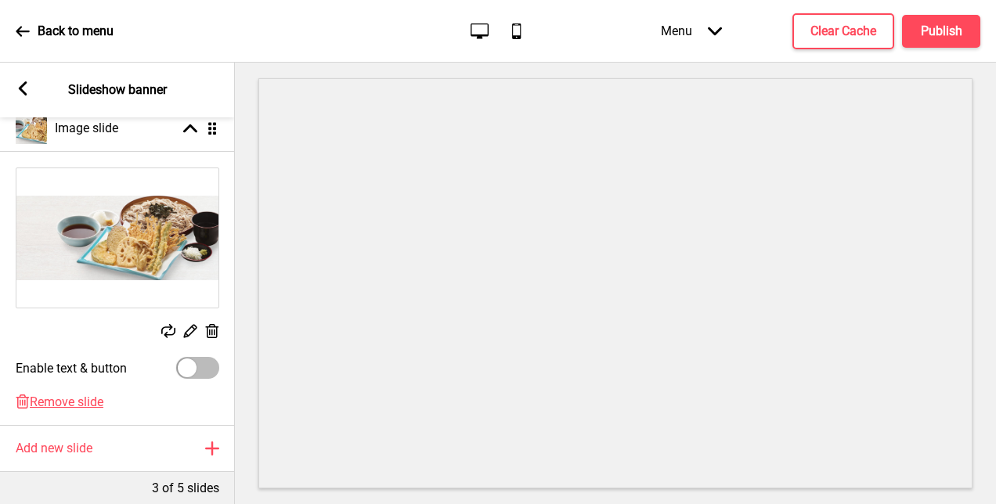
scroll to position [391, 0]
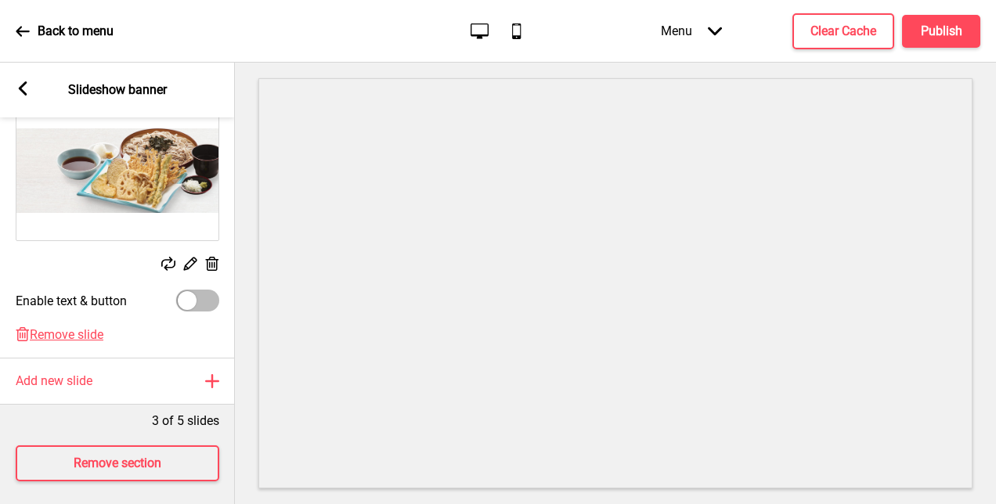
click at [172, 261] on rect at bounding box center [168, 264] width 14 height 14
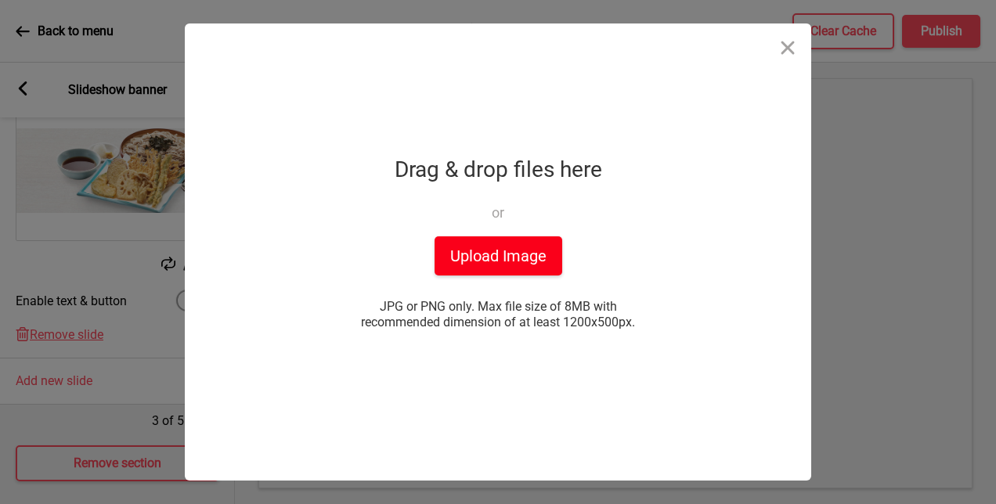
click at [480, 253] on button "Upload Image" at bounding box center [498, 255] width 128 height 39
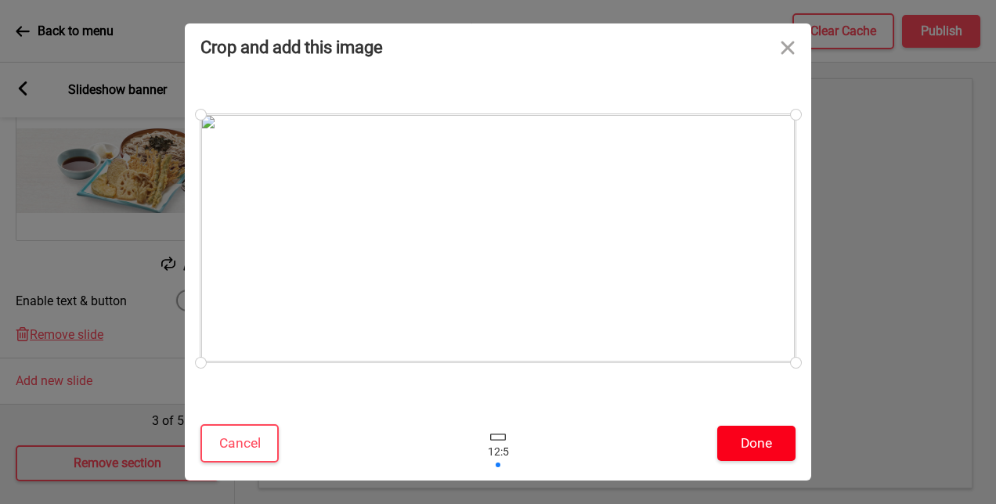
click at [748, 449] on button "Done" at bounding box center [756, 443] width 78 height 35
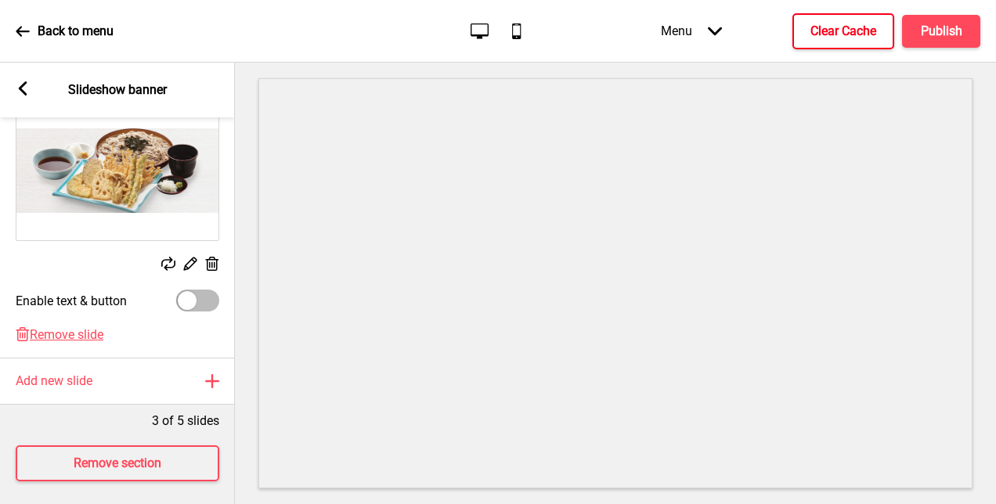
click at [845, 19] on button "Clear Cache" at bounding box center [843, 31] width 102 height 36
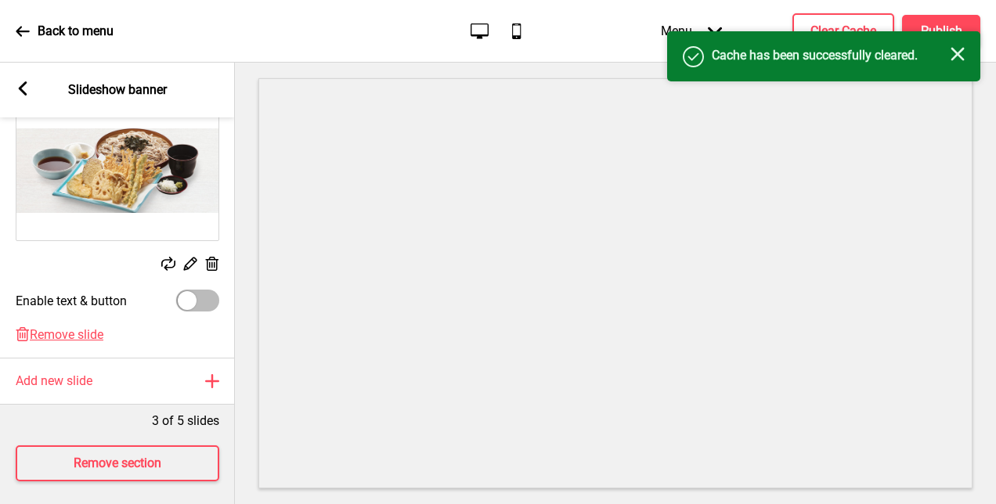
drag, startPoint x: 963, startPoint y: 51, endPoint x: 960, endPoint y: 42, distance: 8.9
click at [963, 51] on icon "Close" at bounding box center [957, 54] width 14 height 14
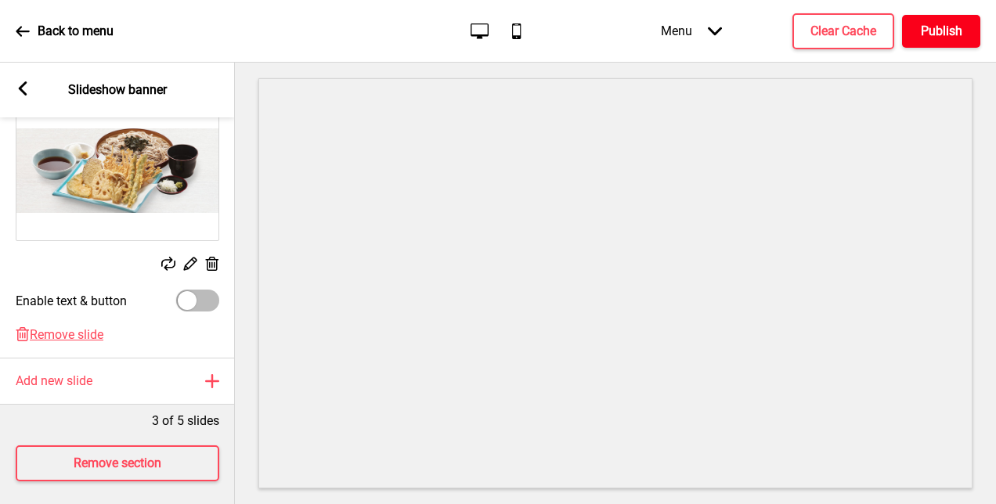
click at [953, 30] on h4 "Publish" at bounding box center [941, 31] width 41 height 17
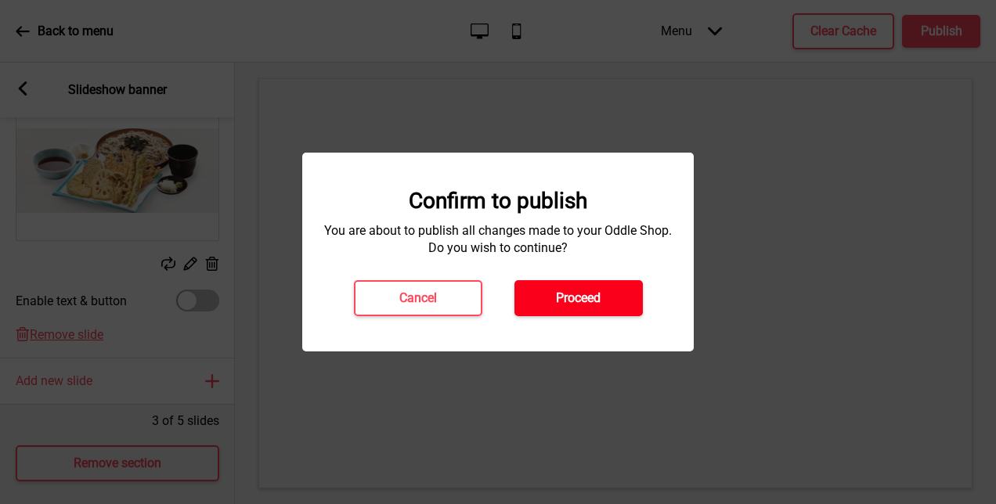
click at [570, 313] on button "Proceed" at bounding box center [578, 298] width 128 height 36
